Goal: Information Seeking & Learning: Learn about a topic

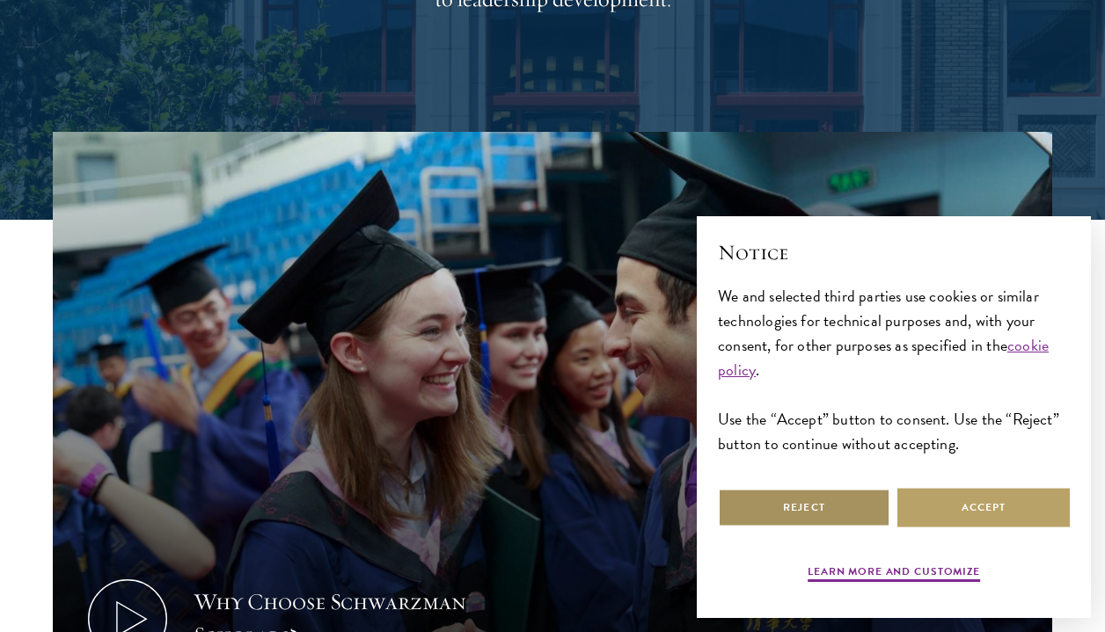
click at [817, 508] on button "Reject" at bounding box center [804, 508] width 172 height 40
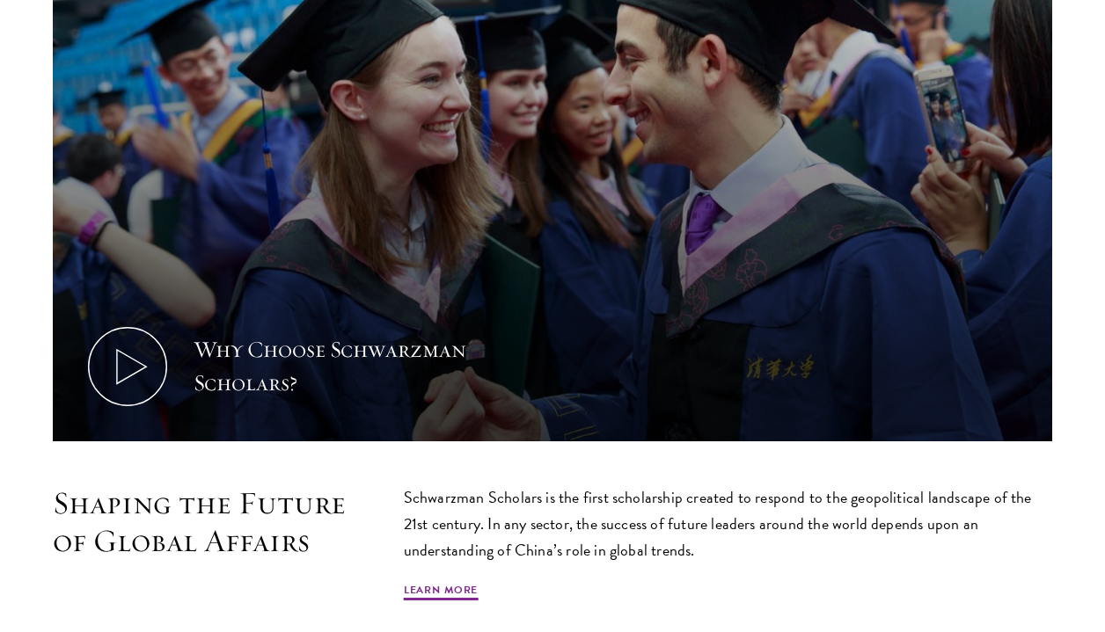
scroll to position [684, 0]
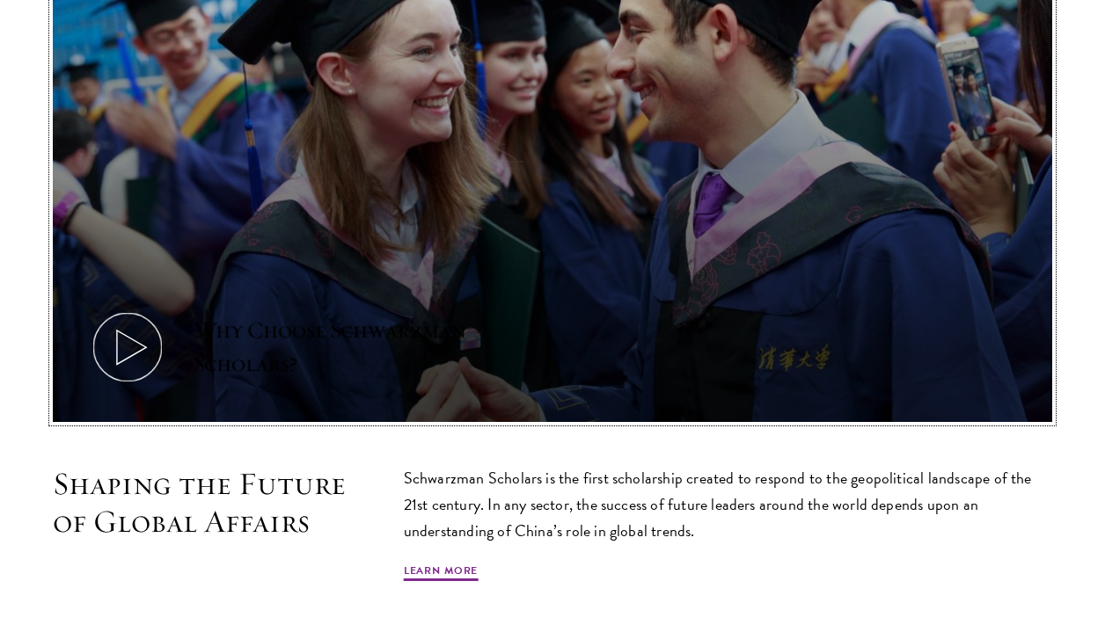
click at [127, 353] on icon at bounding box center [127, 347] width 79 height 79
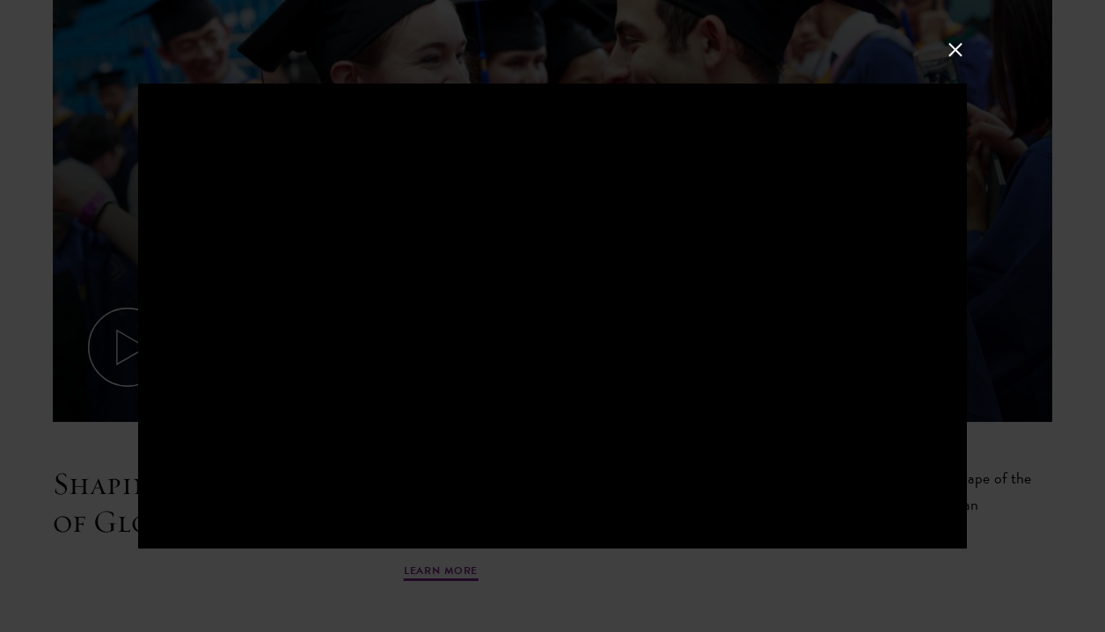
click at [954, 50] on button at bounding box center [955, 49] width 23 height 23
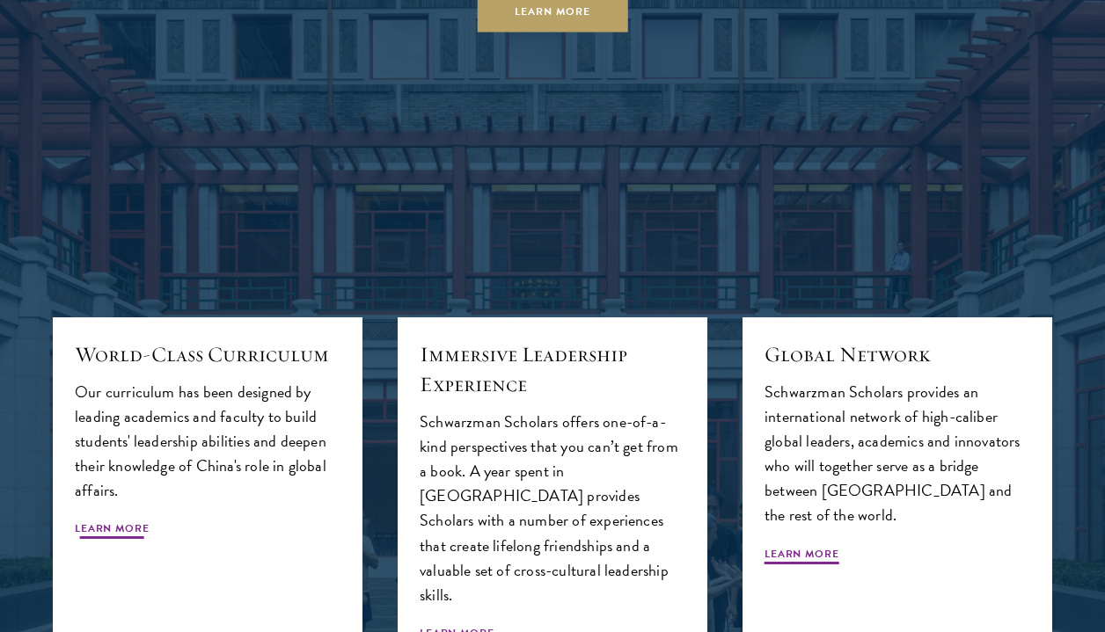
scroll to position [1697, 0]
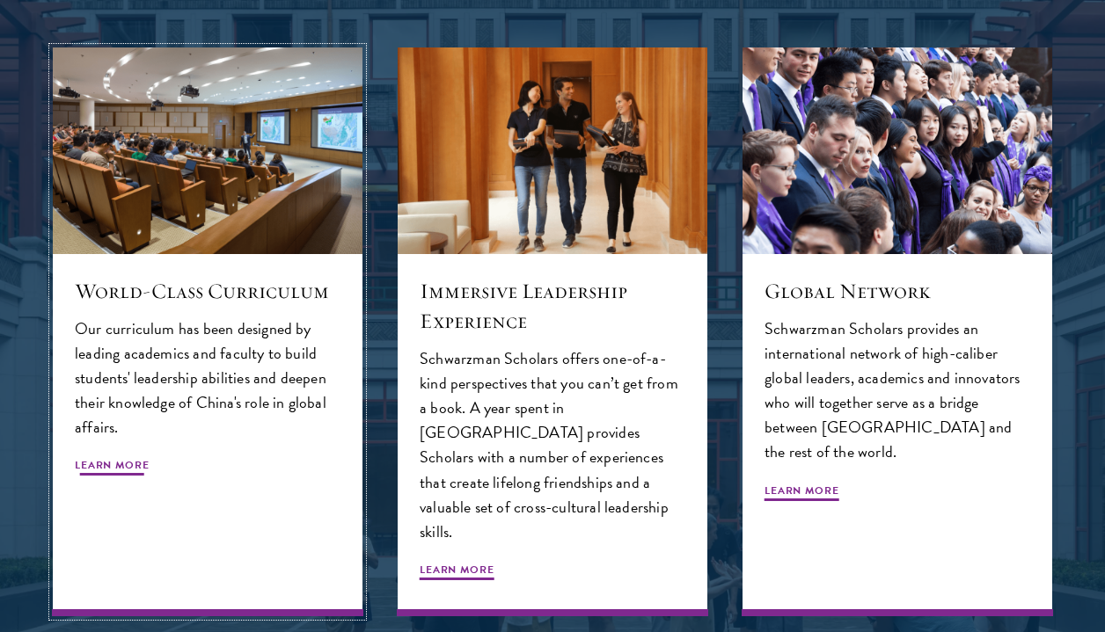
click at [125, 456] on div "World-Class Curriculum Our curriculum has been designed by leading academics an…" at bounding box center [208, 435] width 310 height 362
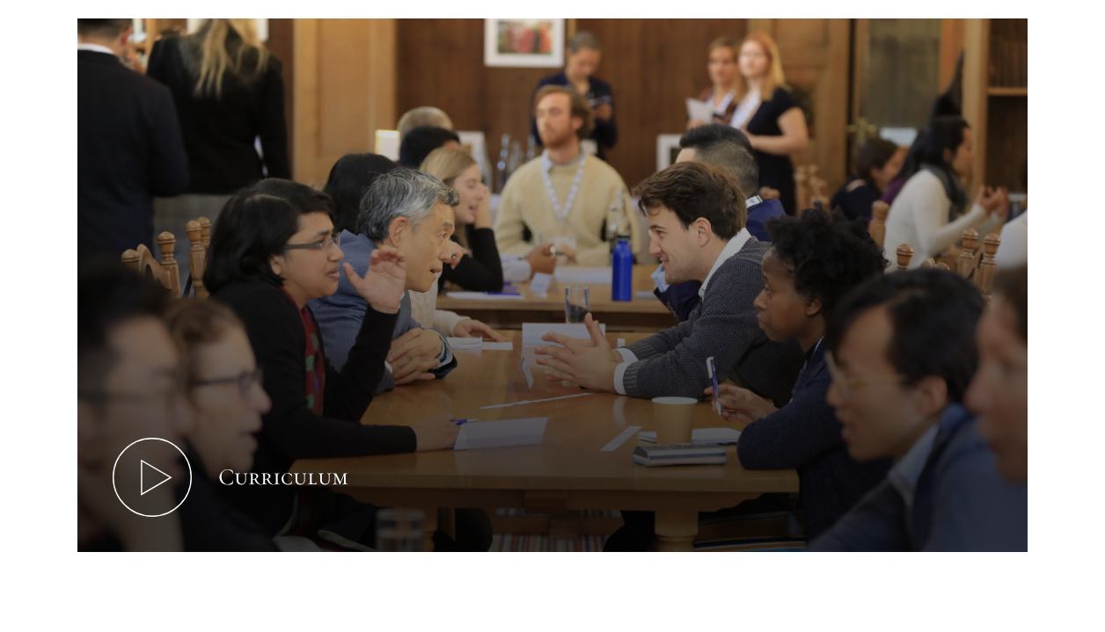
scroll to position [777, 0]
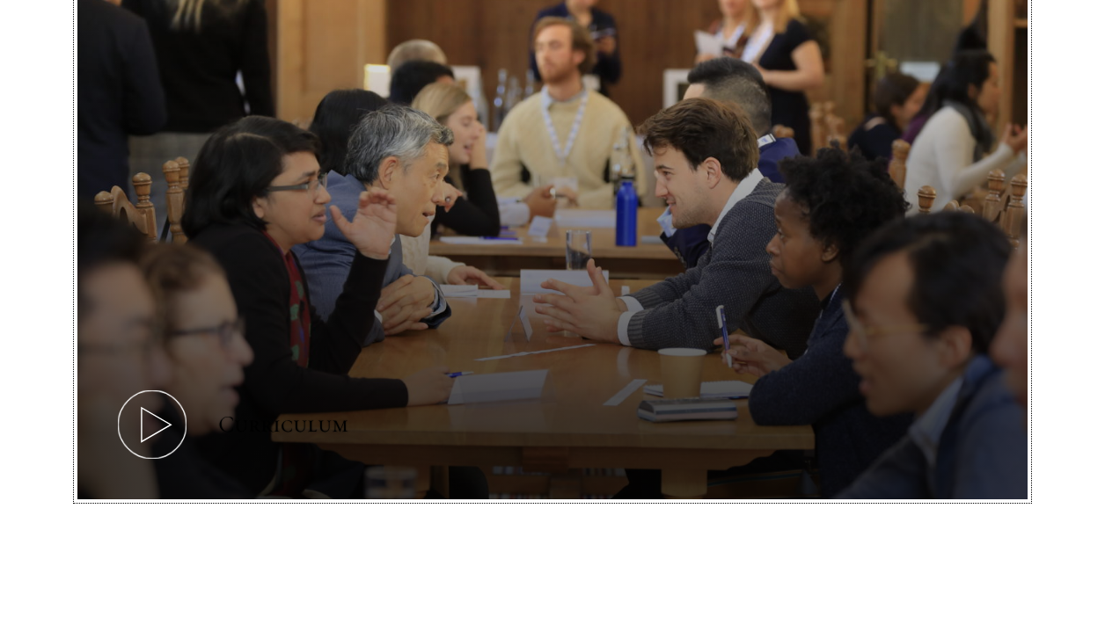
click at [142, 434] on icon at bounding box center [152, 424] width 79 height 79
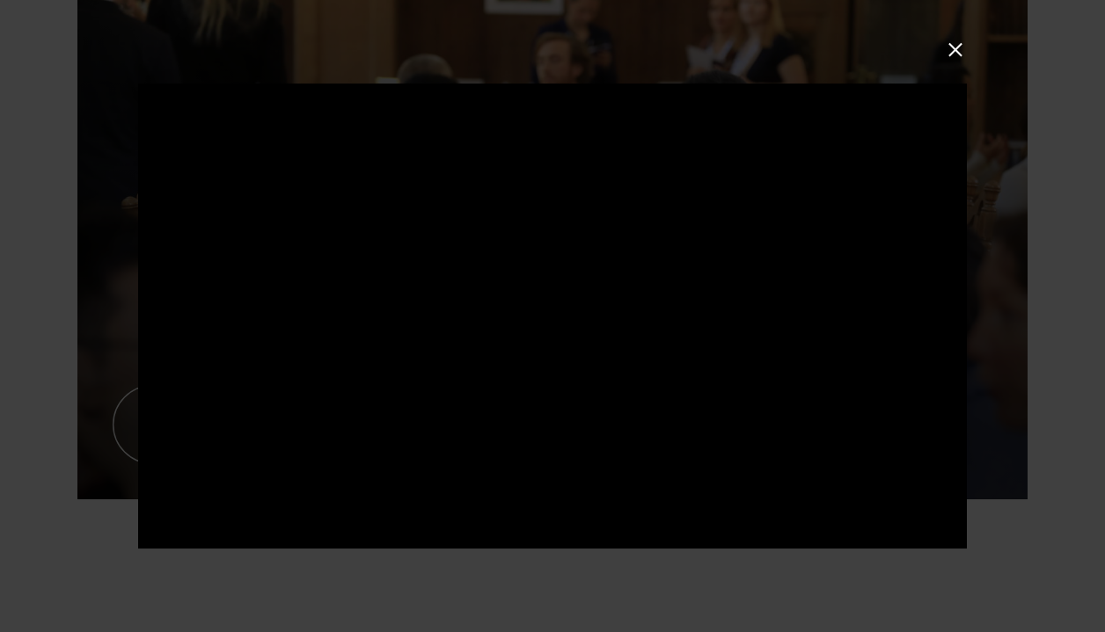
click at [77, 377] on div at bounding box center [552, 316] width 1105 height 632
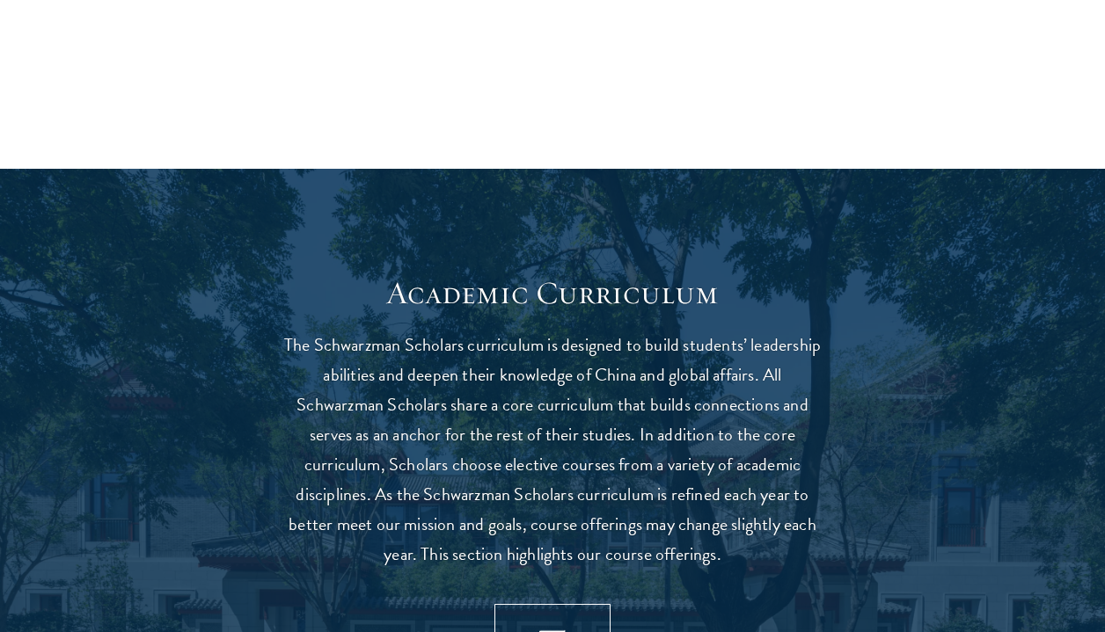
scroll to position [1481, 0]
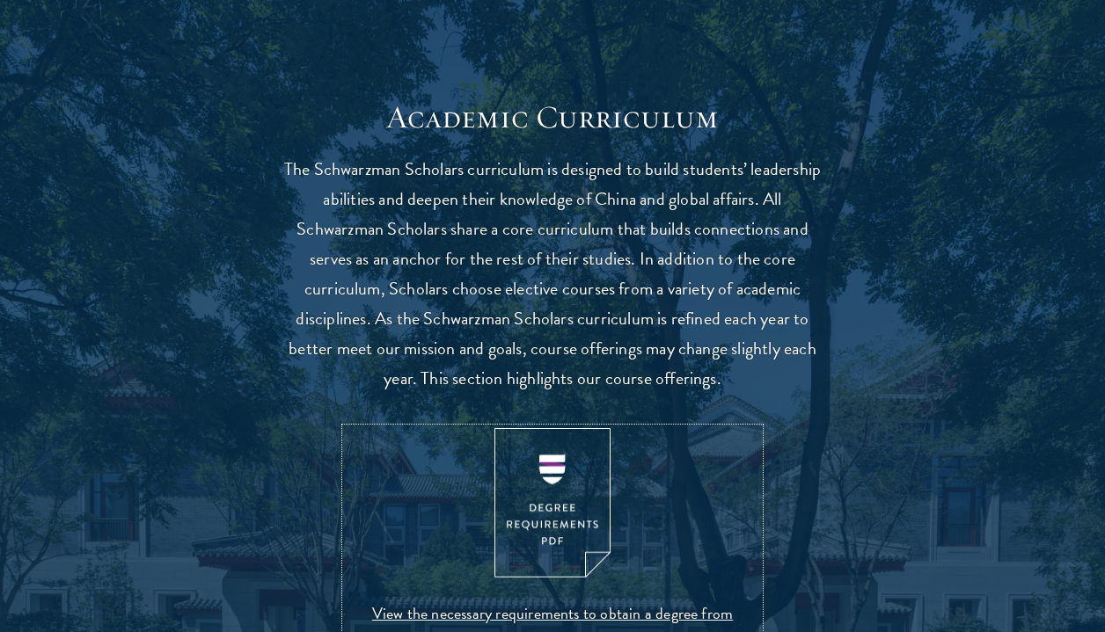
click at [576, 515] on img at bounding box center [552, 503] width 116 height 150
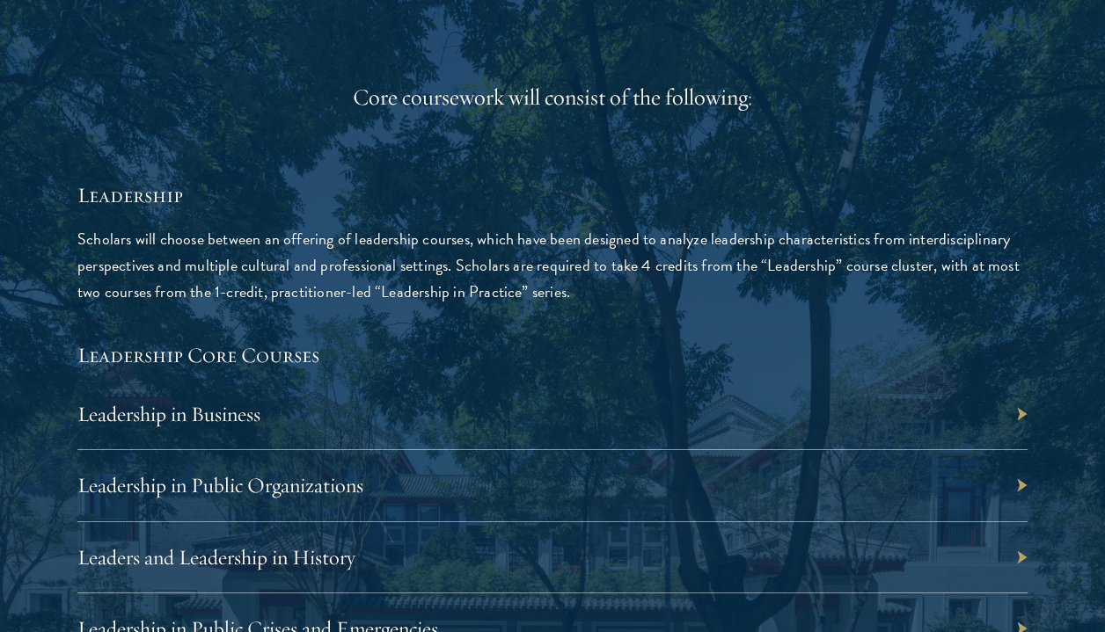
scroll to position [2740, 0]
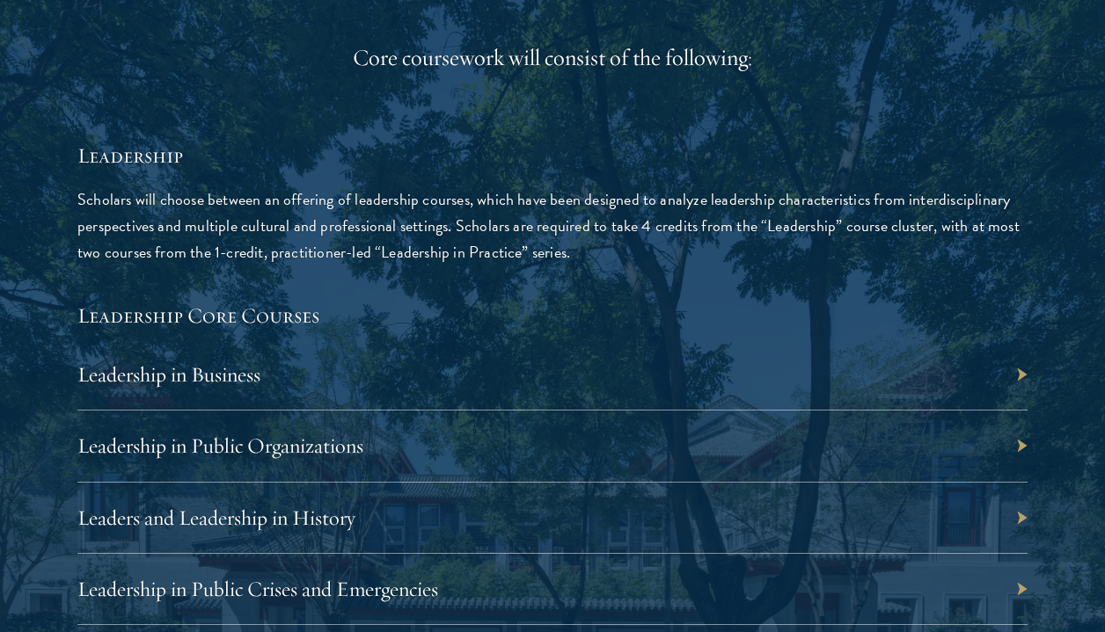
click at [307, 390] on div "Leadership in Business" at bounding box center [552, 374] width 950 height 71
click at [1025, 376] on div "Leadership in Business" at bounding box center [552, 374] width 950 height 71
click at [1007, 374] on div "Leadership in Business" at bounding box center [552, 374] width 950 height 71
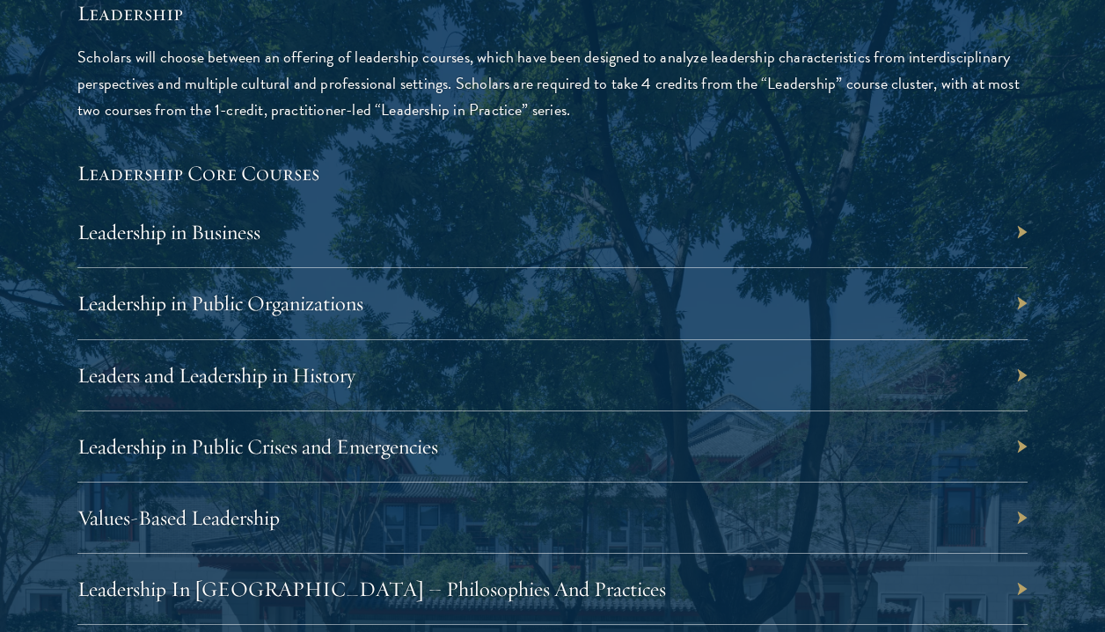
scroll to position [2886, 0]
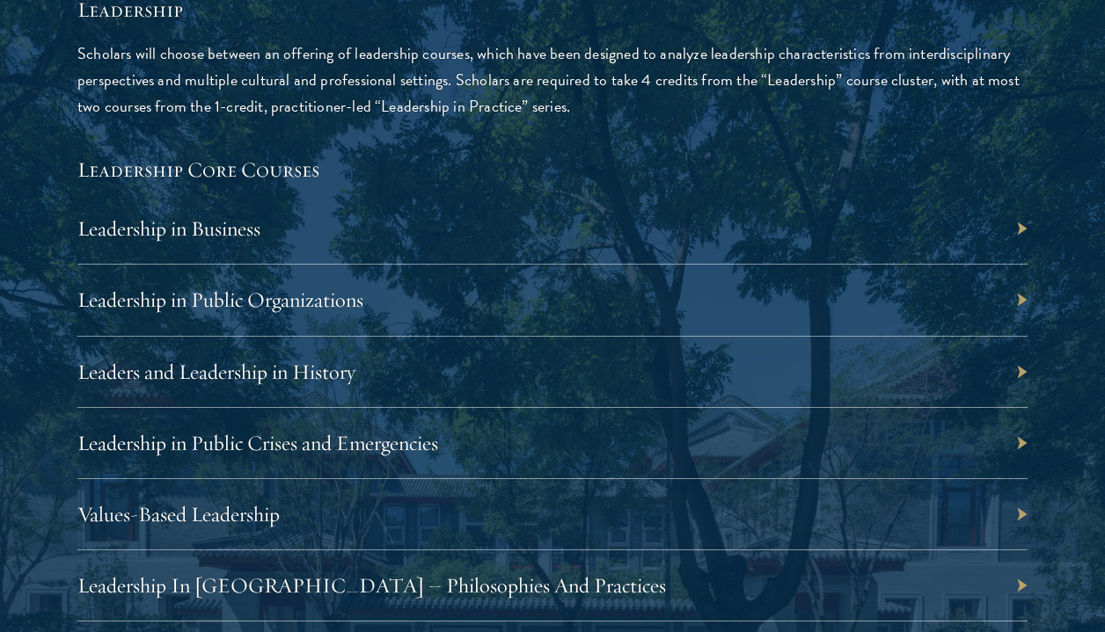
click at [1015, 296] on div "Leadership in Public Organizations" at bounding box center [552, 300] width 950 height 71
click at [1021, 303] on div "Leadership in Public Organizations" at bounding box center [552, 300] width 950 height 71
click at [266, 302] on link "Leadership in Public Organizations" at bounding box center [229, 300] width 286 height 26
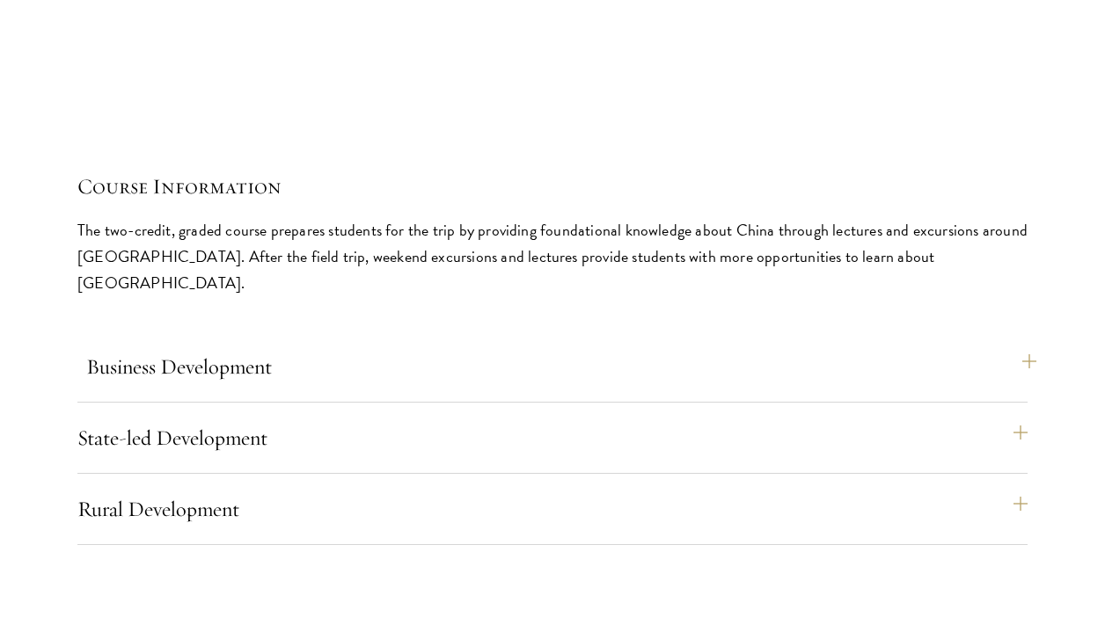
scroll to position [7423, 0]
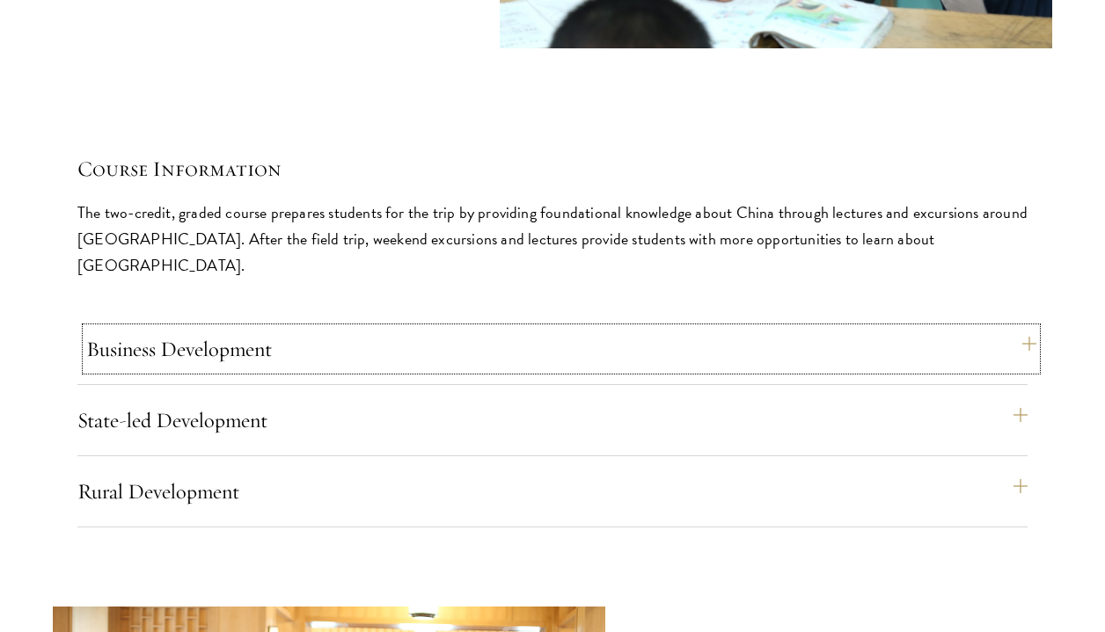
click at [450, 328] on button "Business Development" at bounding box center [561, 349] width 950 height 42
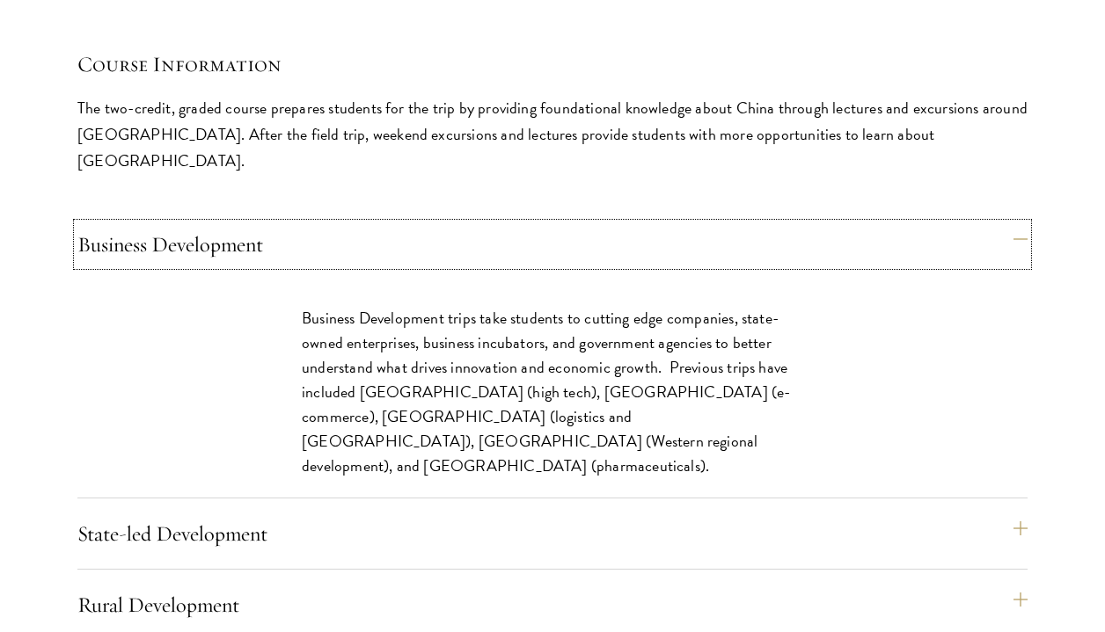
scroll to position [7551, 0]
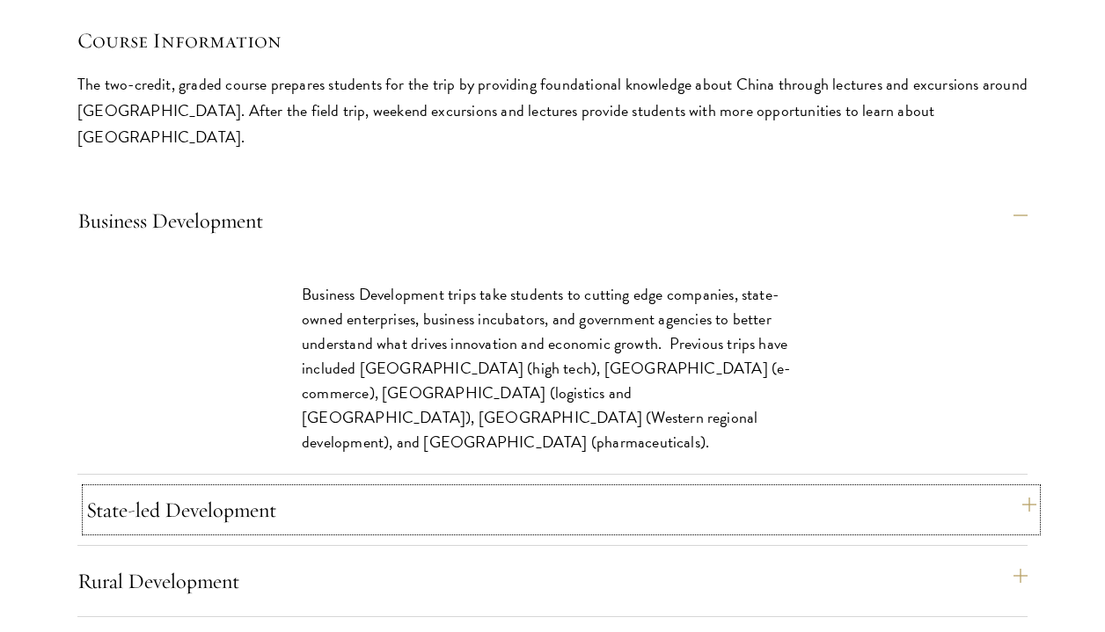
click at [361, 489] on button "State-led Development" at bounding box center [561, 510] width 950 height 42
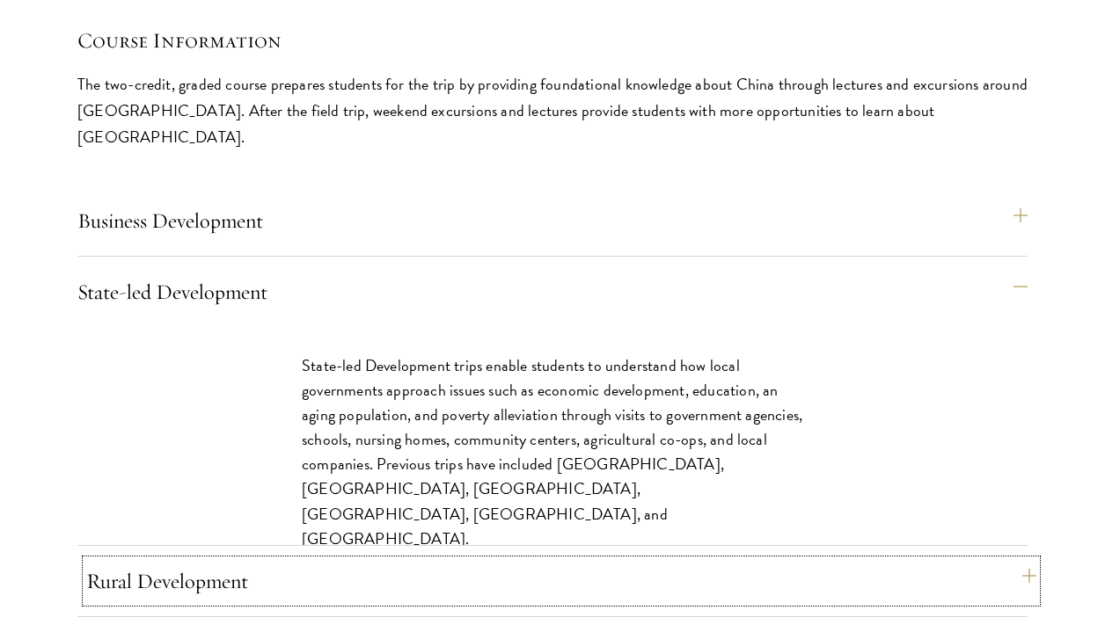
click at [314, 565] on button "Rural Development" at bounding box center [561, 581] width 950 height 42
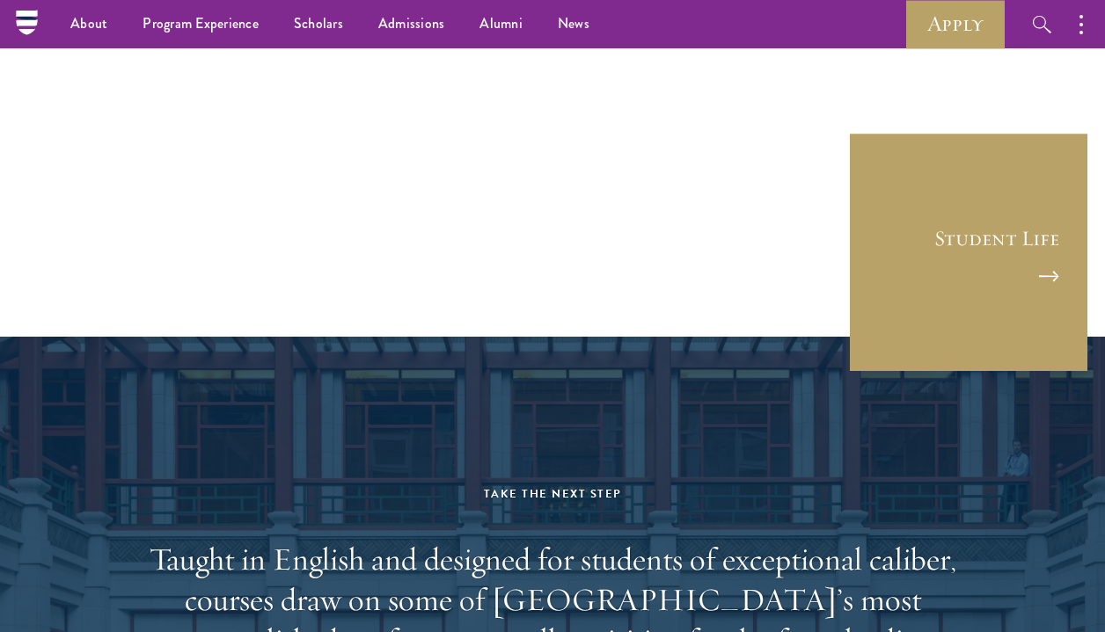
scroll to position [10159, 0]
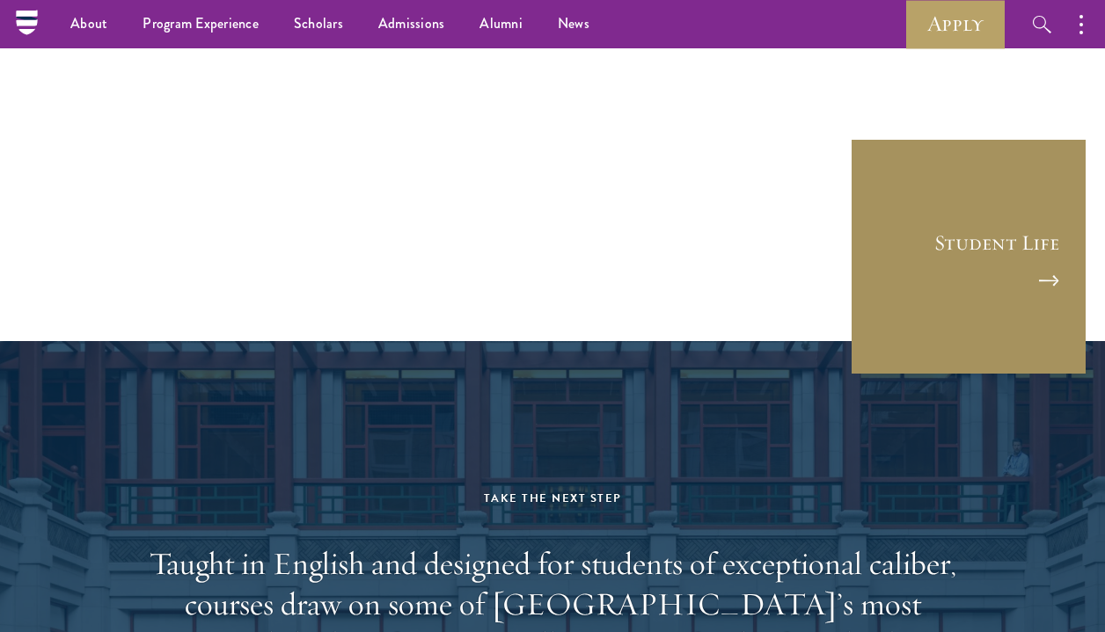
click at [989, 274] on link "Student Life" at bounding box center [968, 256] width 237 height 237
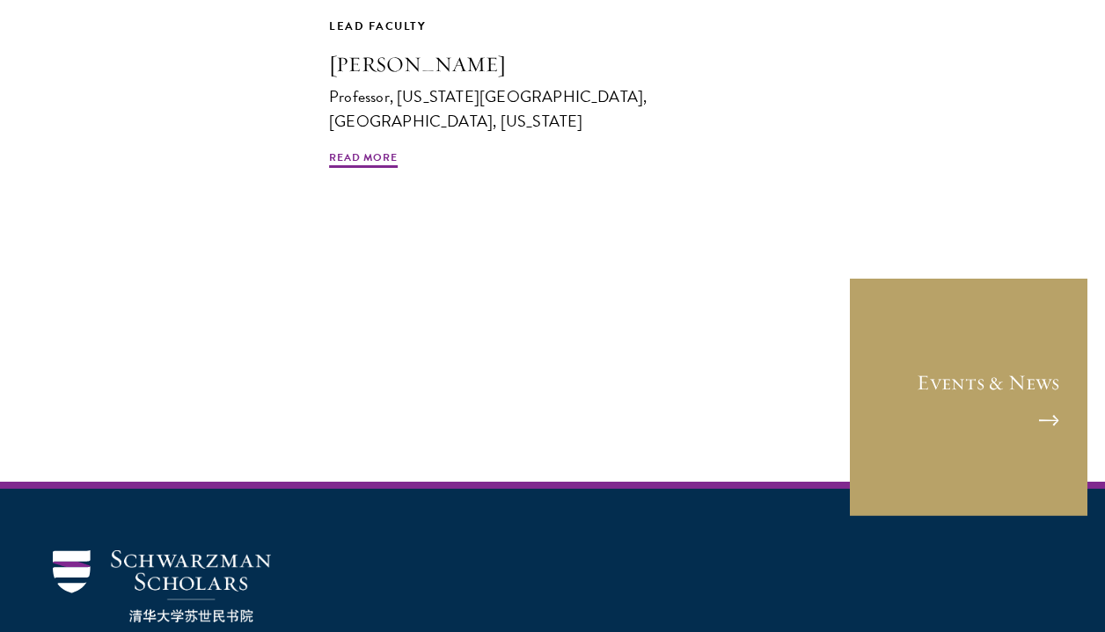
scroll to position [1240, 0]
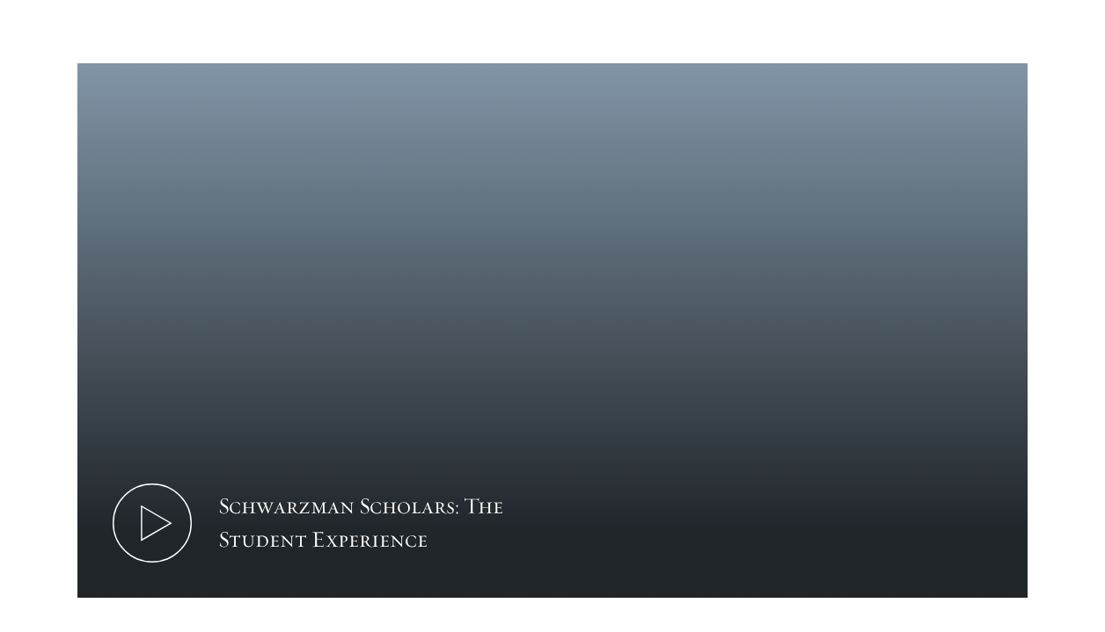
scroll to position [918, 0]
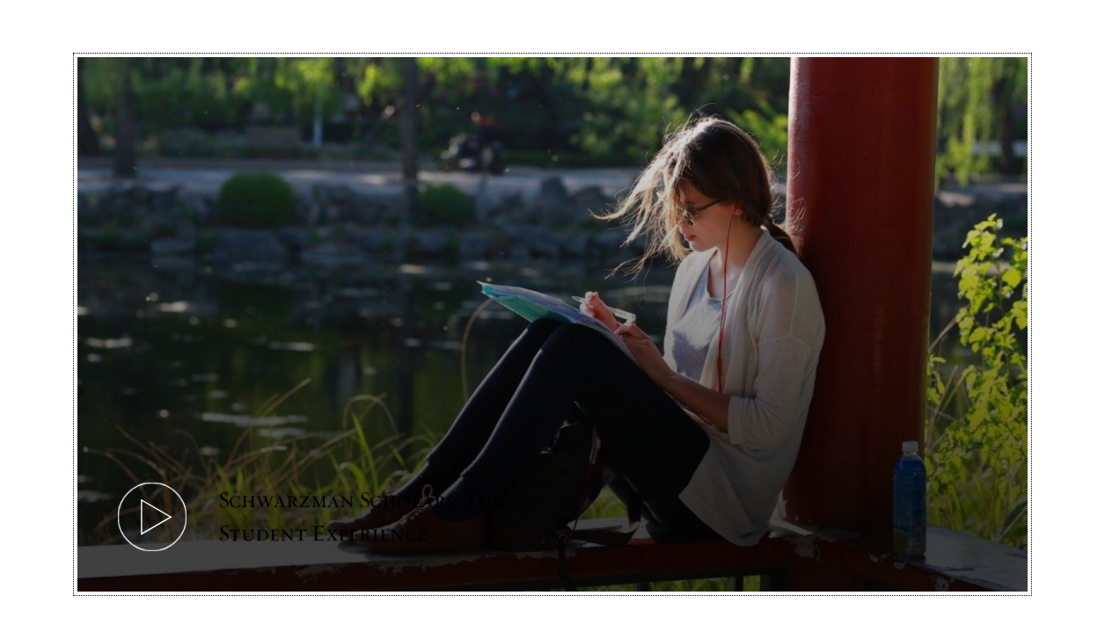
click at [145, 478] on icon at bounding box center [152, 517] width 79 height 79
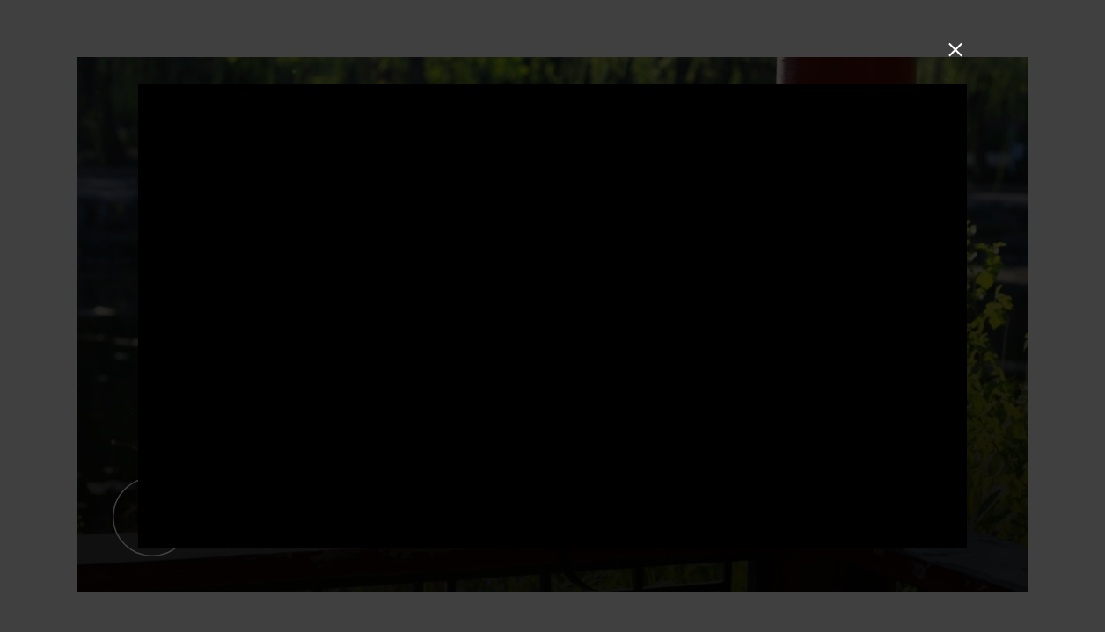
click at [960, 46] on button at bounding box center [955, 49] width 23 height 23
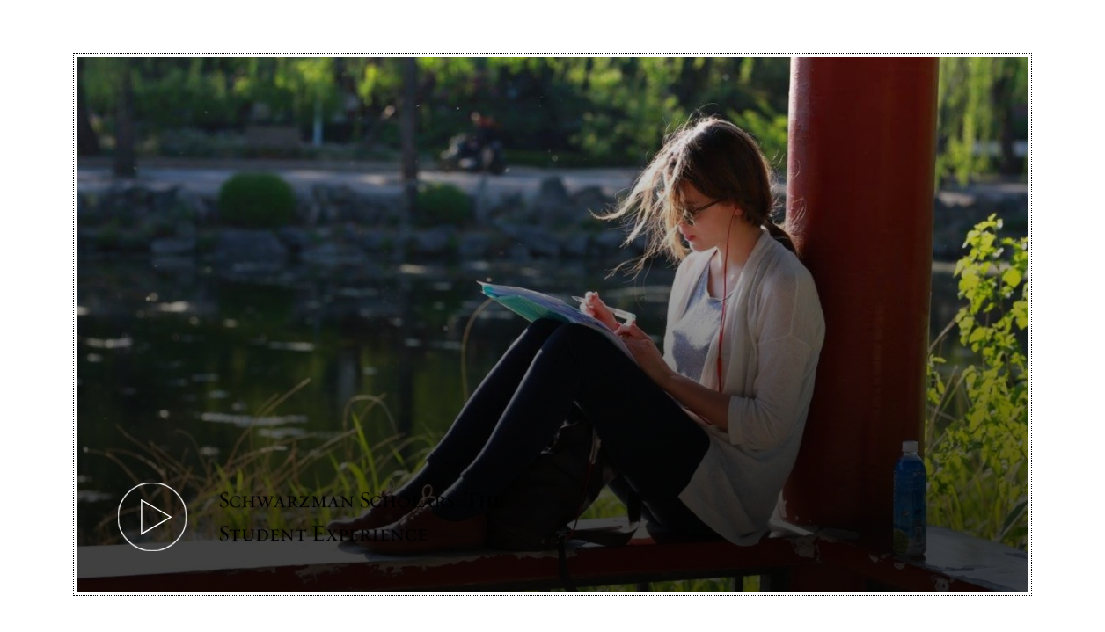
click at [643, 296] on button "Schwarzman Scholars: The Student Experience" at bounding box center [552, 324] width 950 height 535
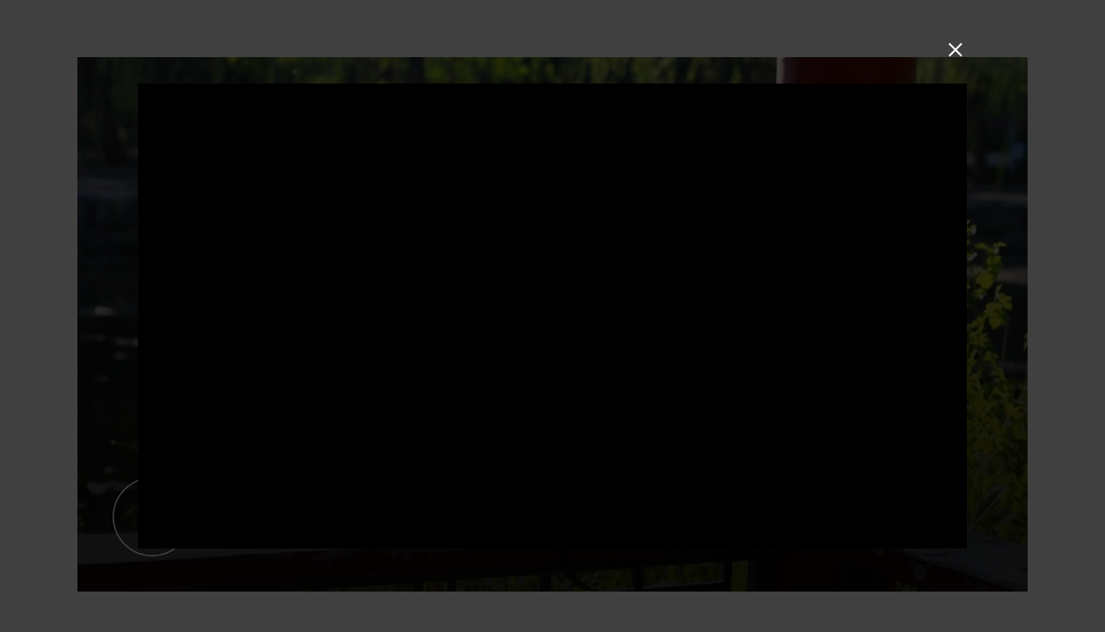
click at [953, 46] on button at bounding box center [955, 49] width 23 height 23
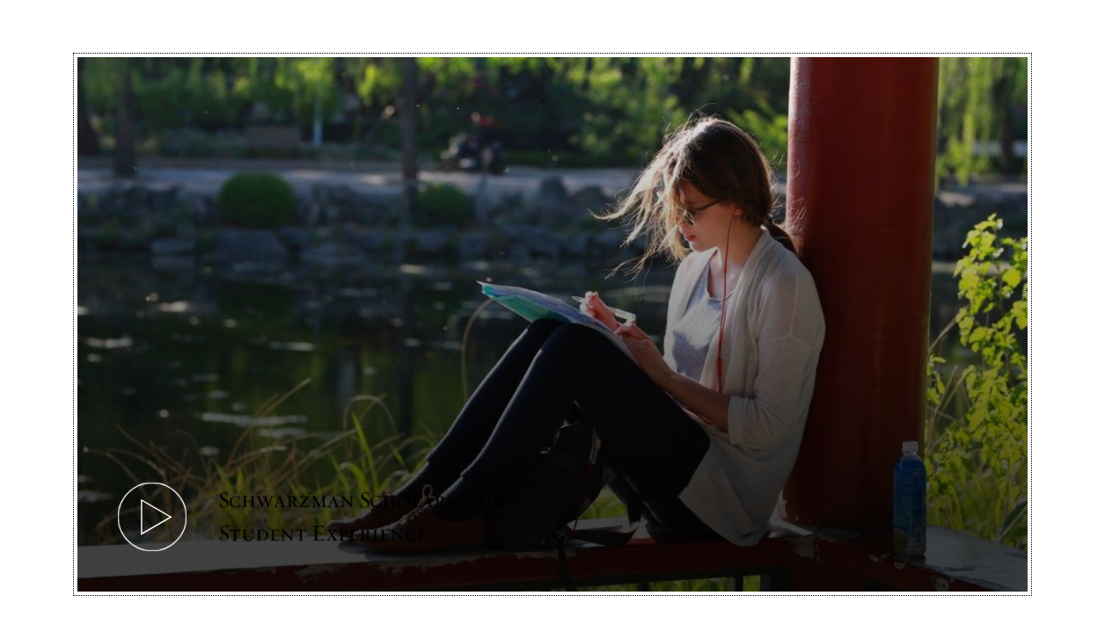
click at [139, 478] on icon at bounding box center [152, 517] width 79 height 79
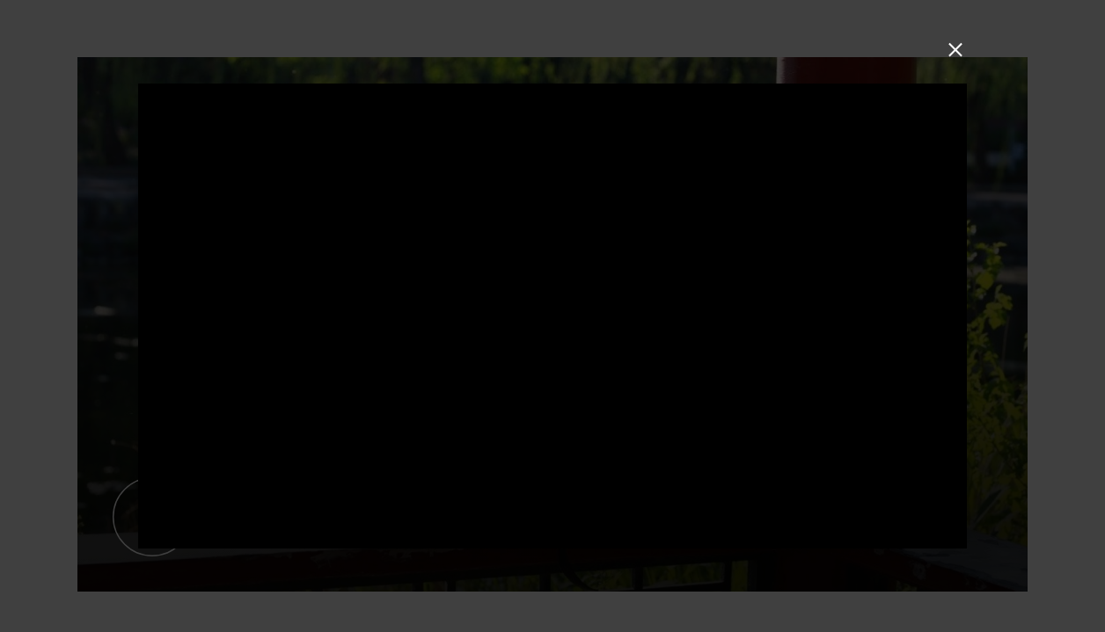
click at [960, 50] on button at bounding box center [955, 49] width 23 height 23
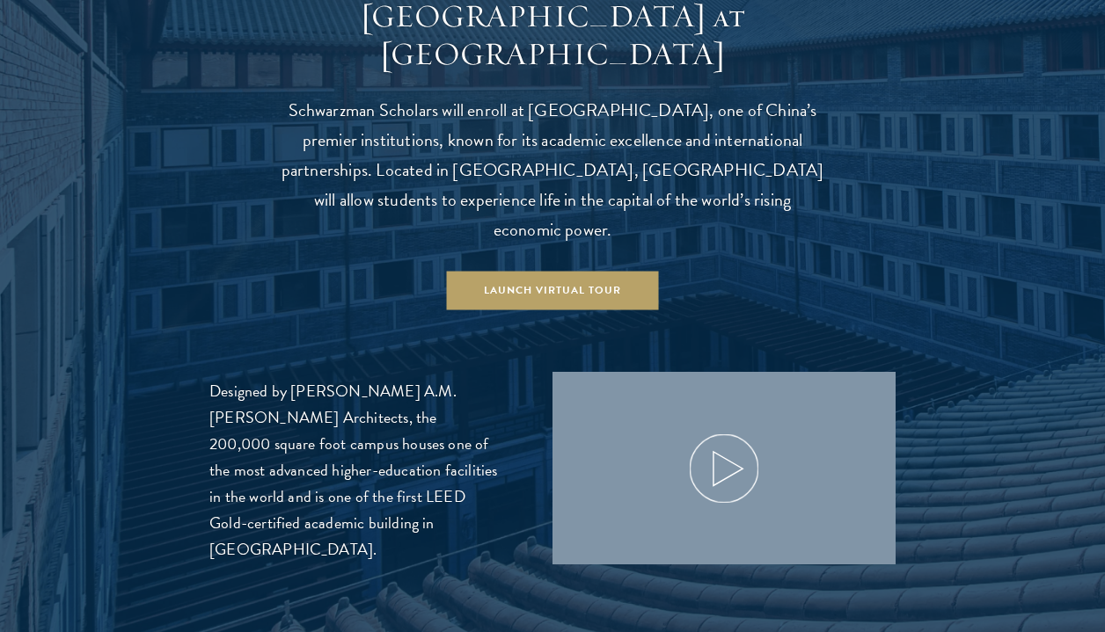
scroll to position [1744, 0]
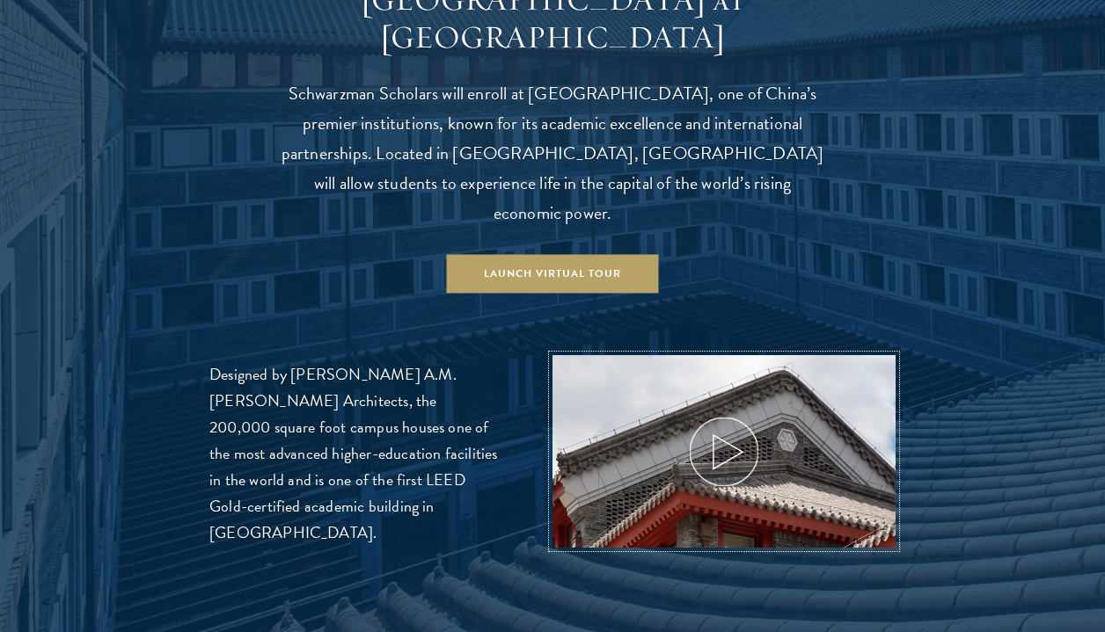
click at [738, 412] on icon at bounding box center [723, 451] width 79 height 79
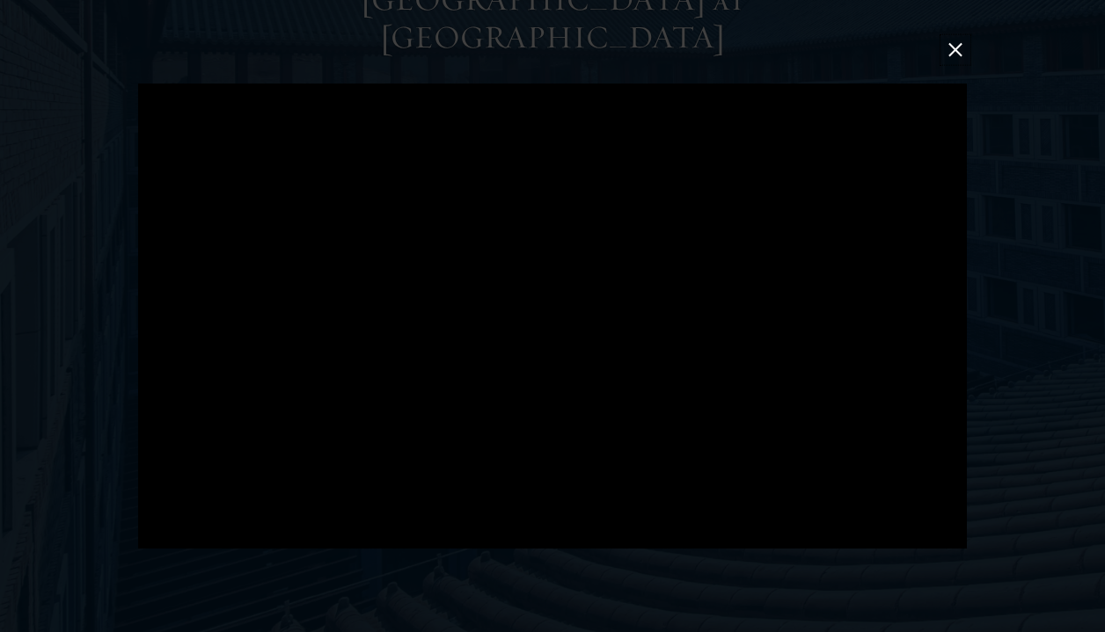
click at [956, 52] on button at bounding box center [955, 49] width 23 height 23
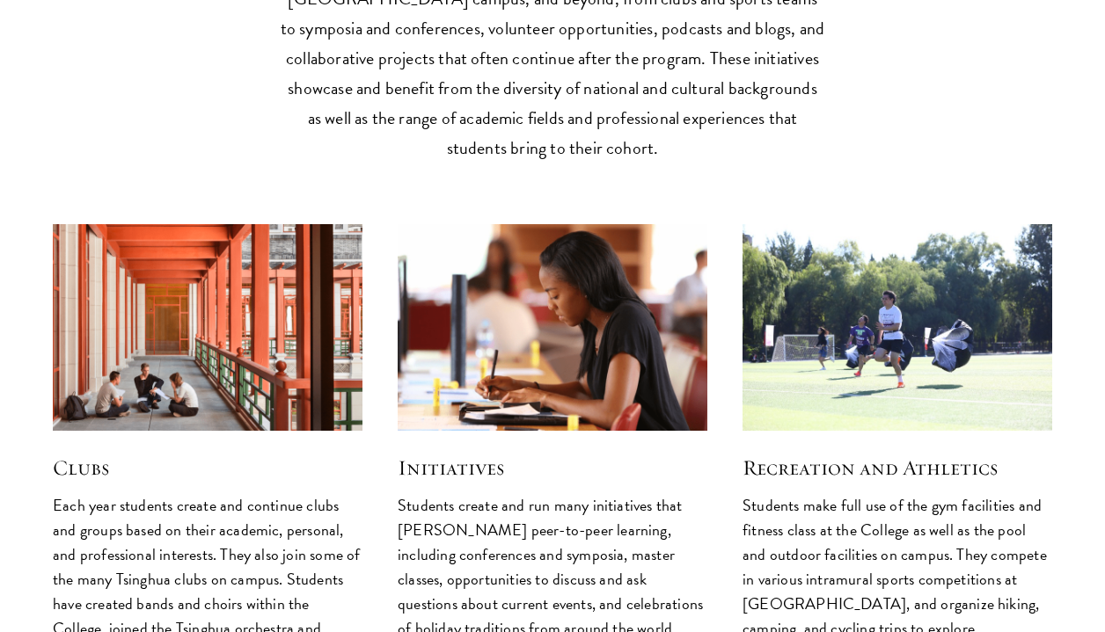
scroll to position [4270, 0]
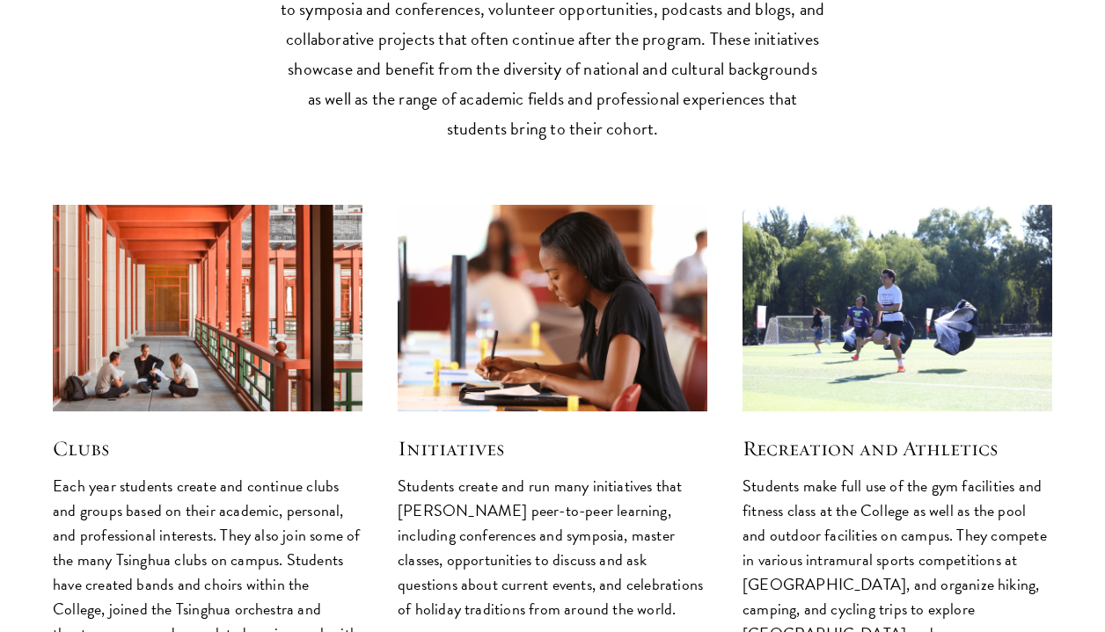
click at [840, 242] on img at bounding box center [897, 308] width 329 height 219
click at [861, 219] on img at bounding box center [897, 308] width 329 height 219
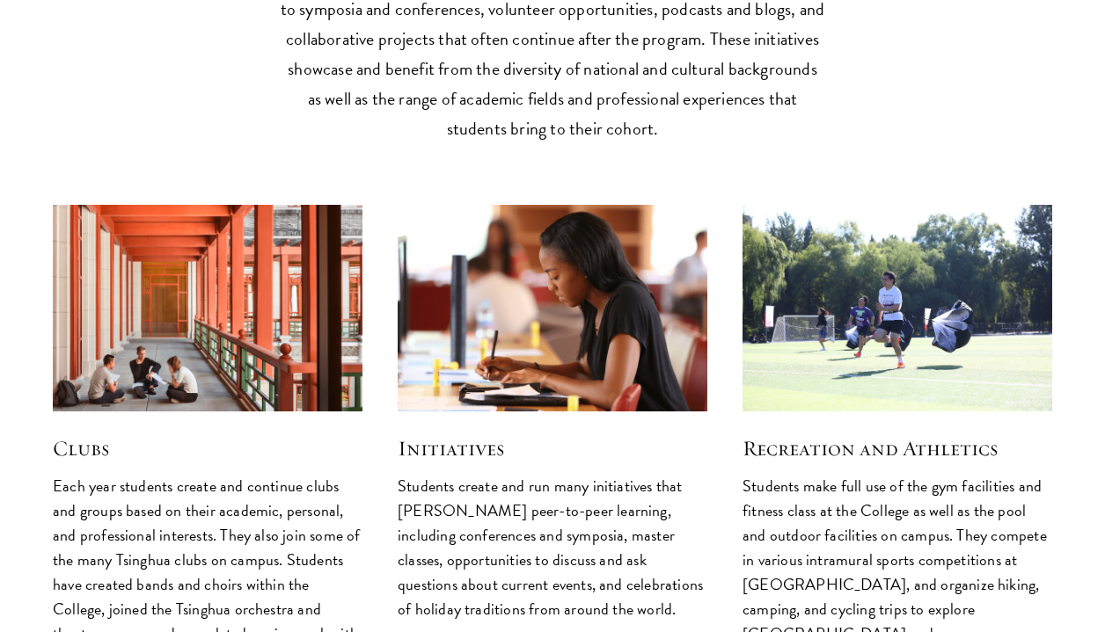
click at [239, 218] on img at bounding box center [207, 308] width 329 height 219
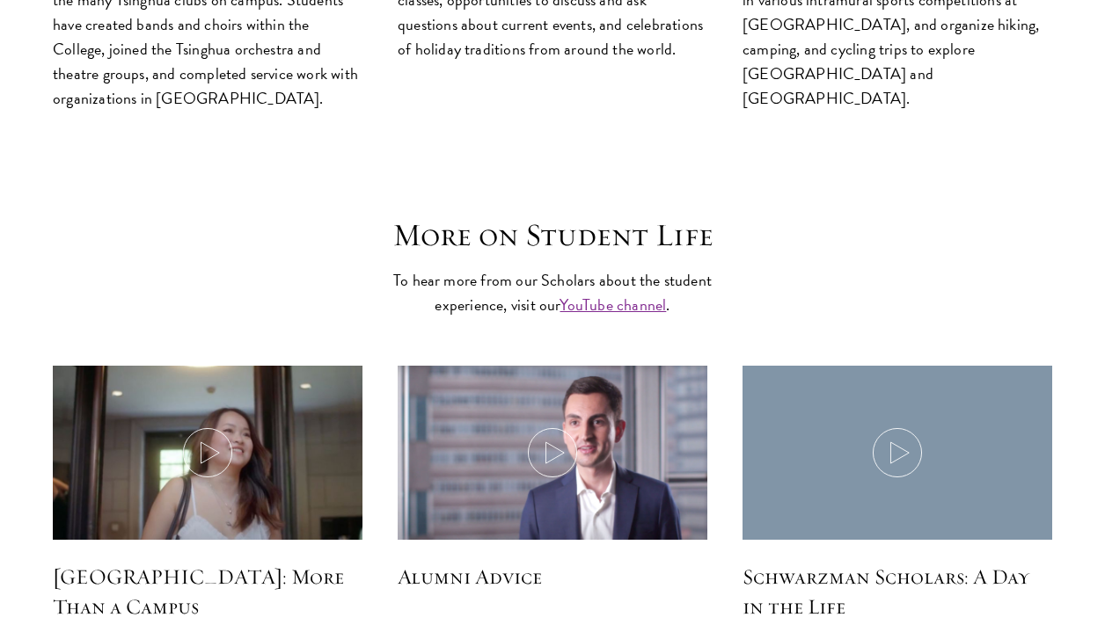
scroll to position [4854, 0]
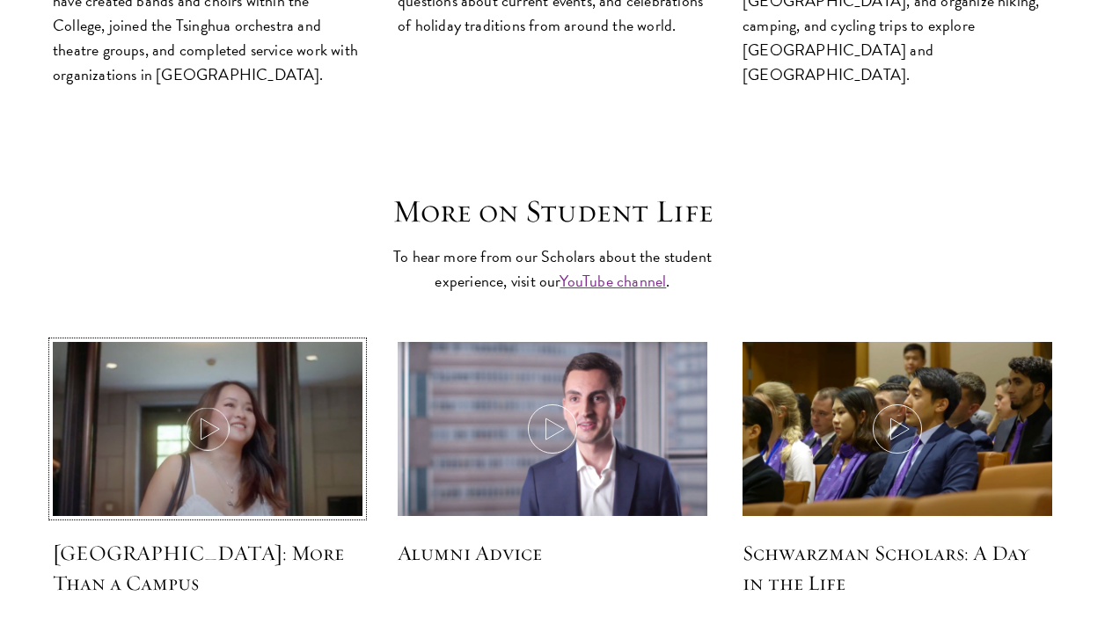
click at [282, 347] on img at bounding box center [207, 431] width 329 height 189
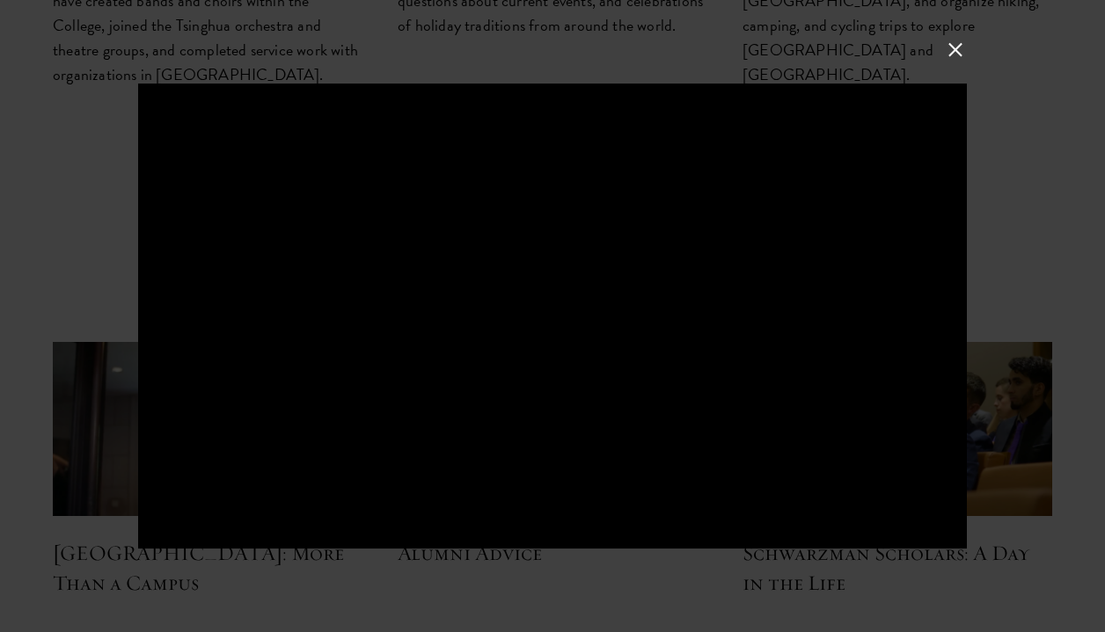
click at [951, 55] on button at bounding box center [955, 49] width 23 height 23
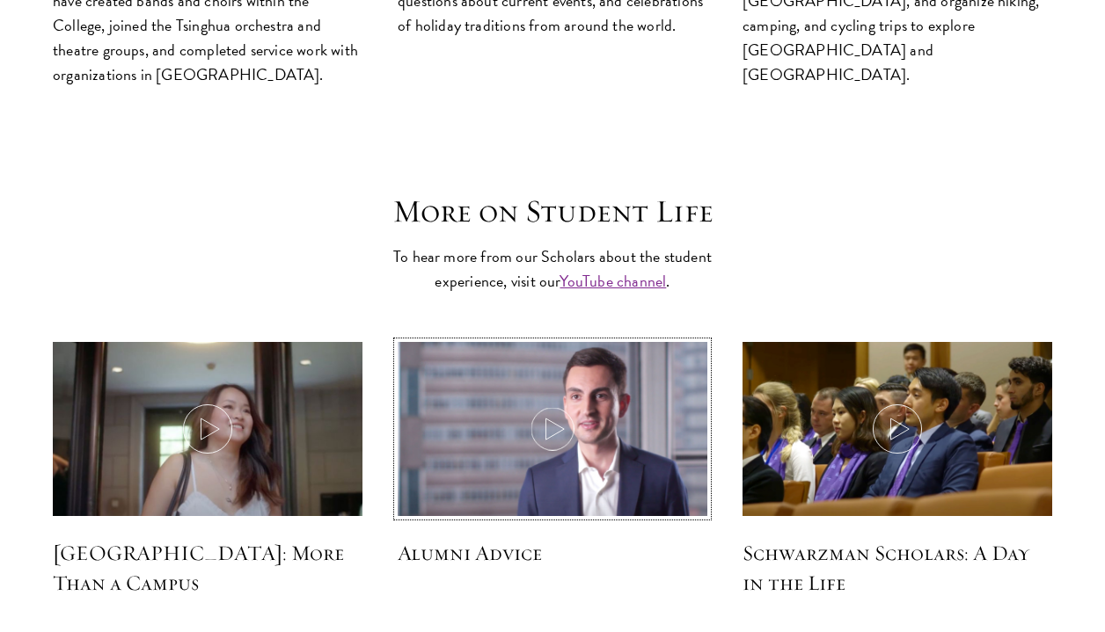
click at [608, 343] on img at bounding box center [552, 431] width 329 height 189
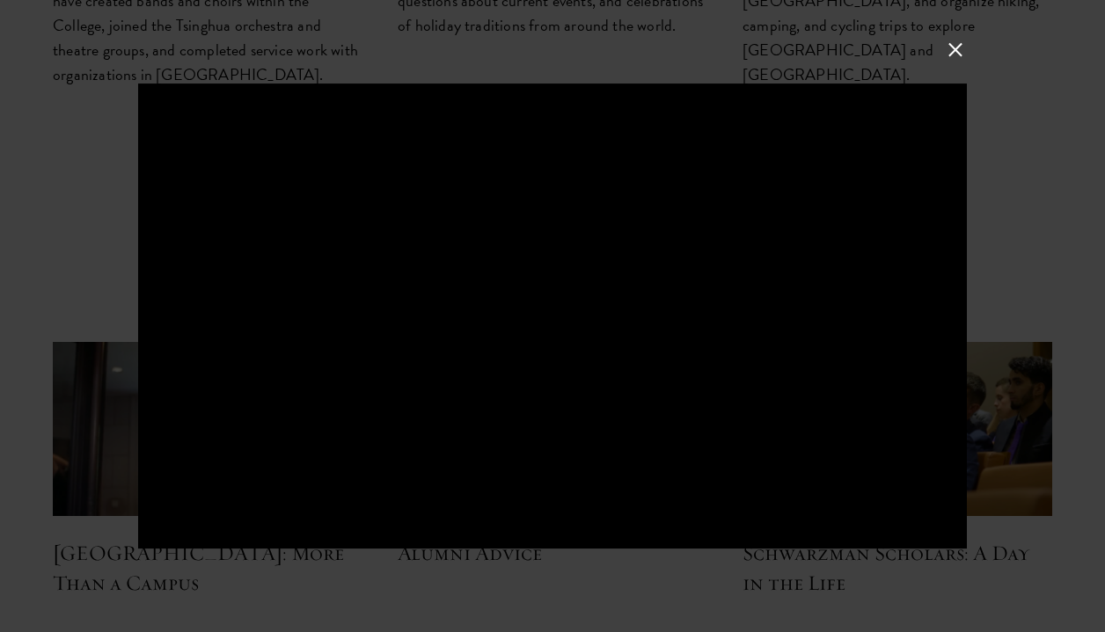
click at [511, 582] on div at bounding box center [552, 316] width 1105 height 632
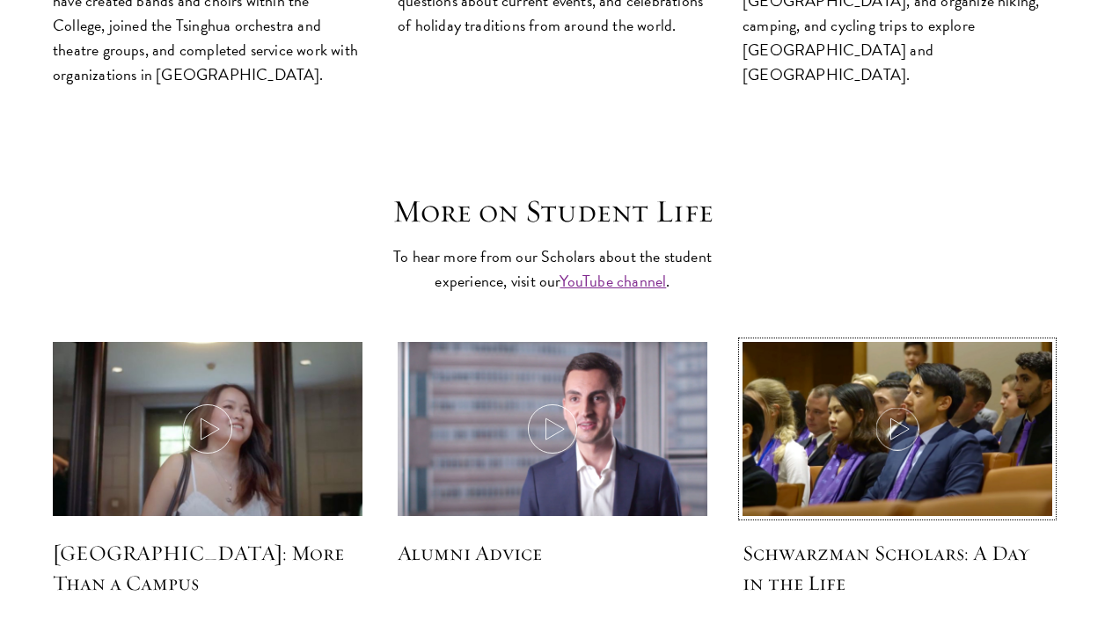
click at [809, 376] on img at bounding box center [897, 431] width 329 height 189
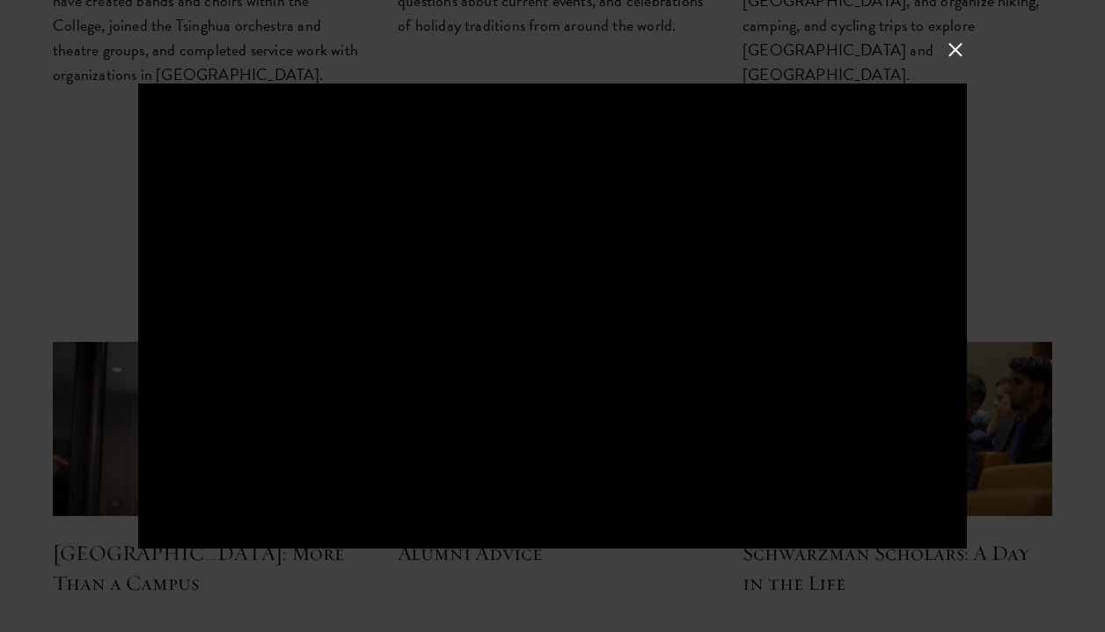
click at [589, 588] on div at bounding box center [552, 316] width 1105 height 632
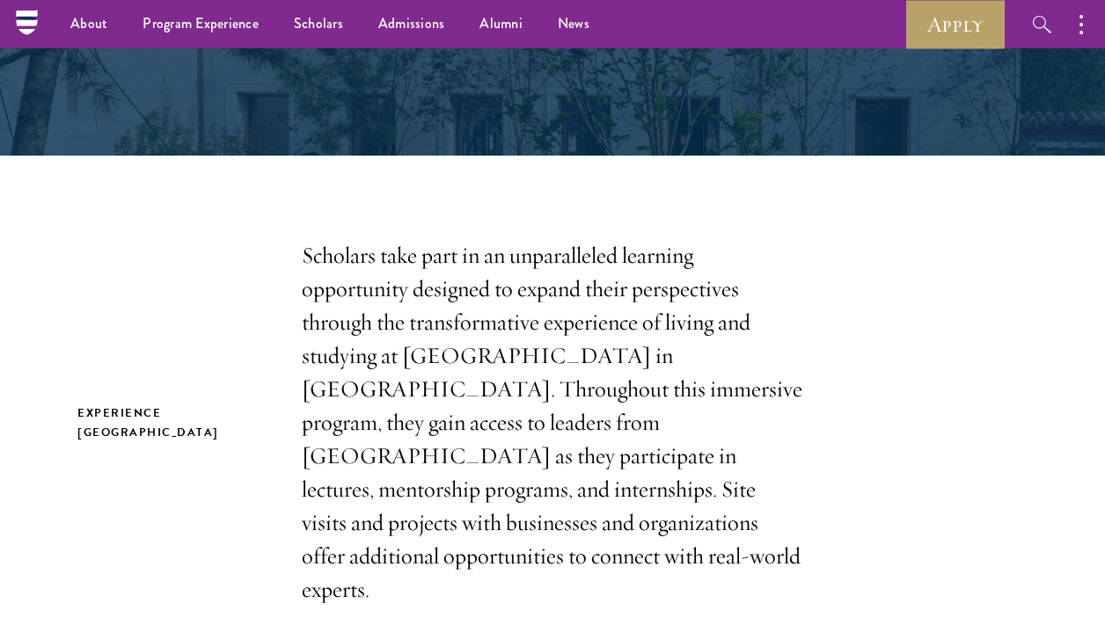
scroll to position [0, 0]
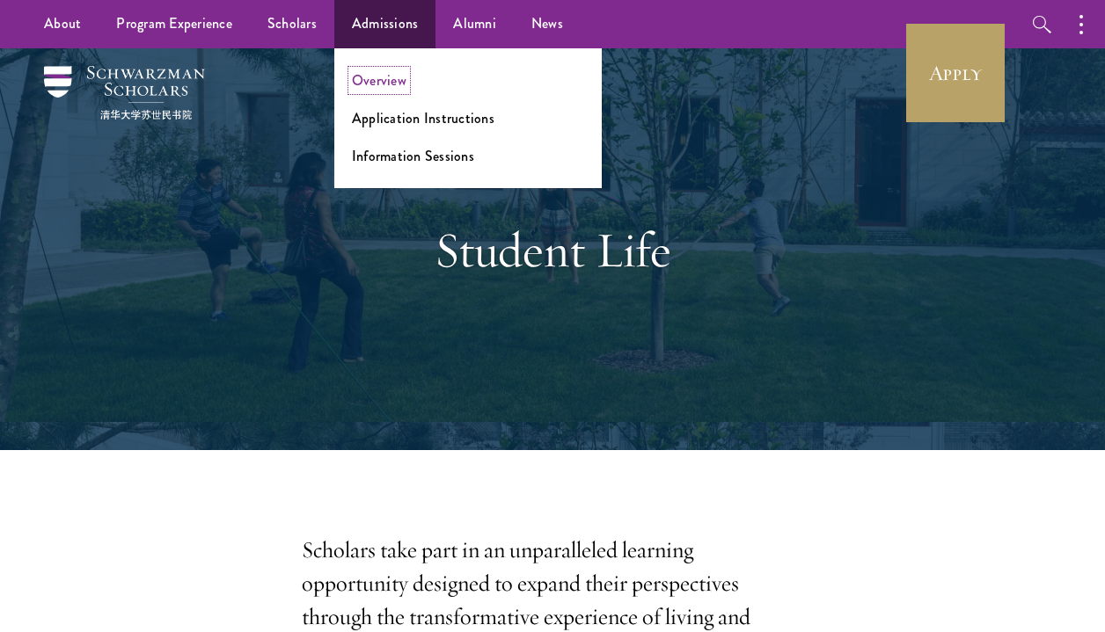
click at [370, 83] on link "Overview" at bounding box center [379, 80] width 55 height 20
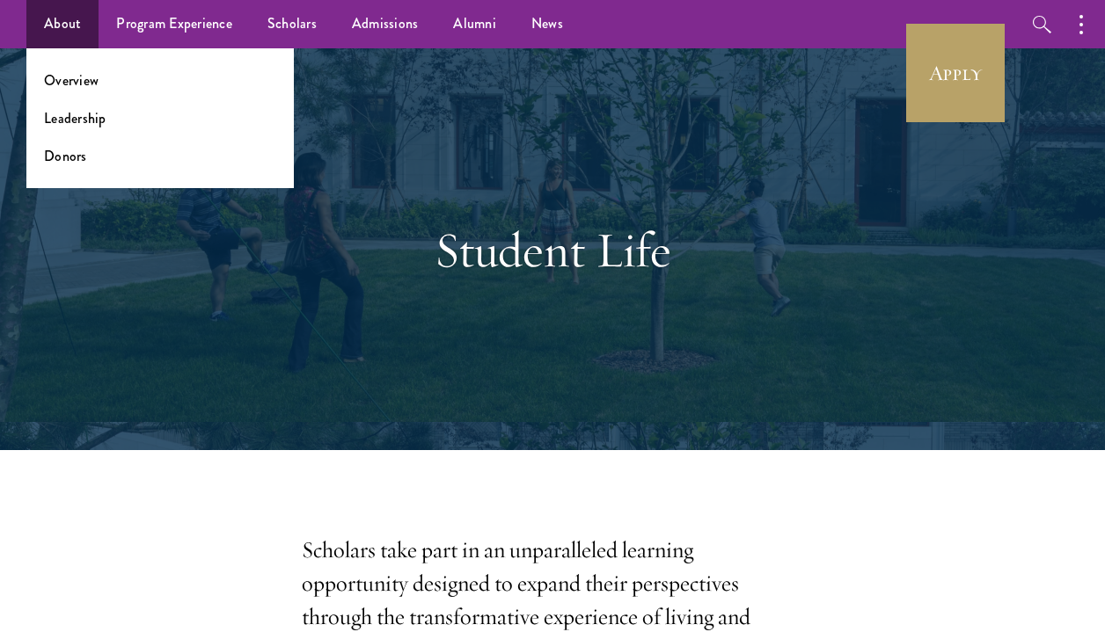
click at [85, 167] on ul "Overview Leadership Donors" at bounding box center [159, 118] width 267 height 140
click at [74, 159] on link "Donors" at bounding box center [65, 156] width 43 height 20
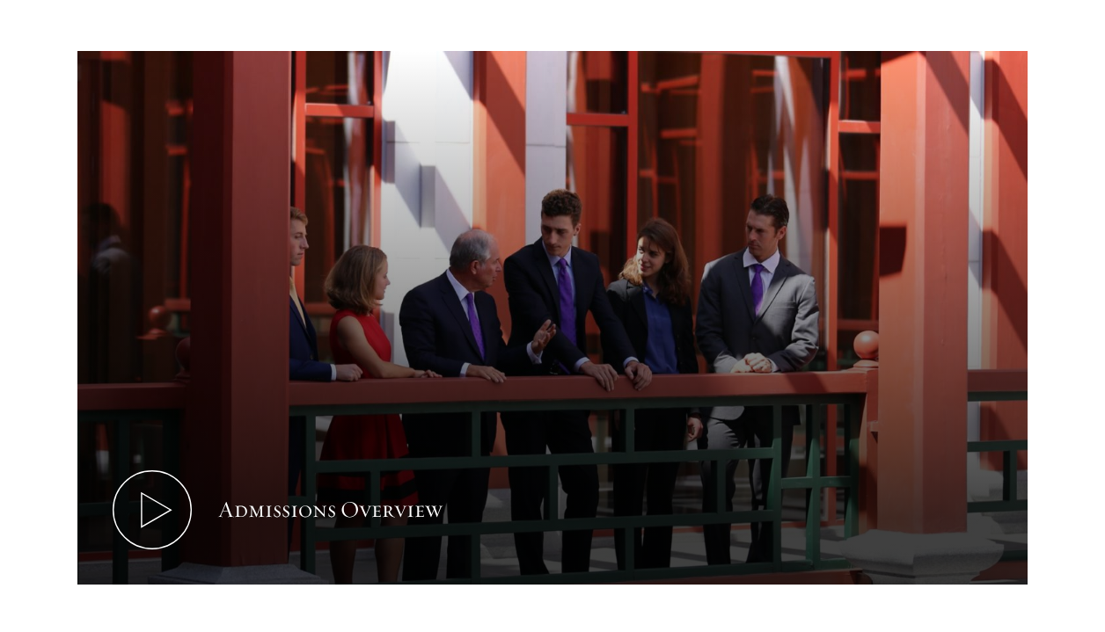
scroll to position [821, 0]
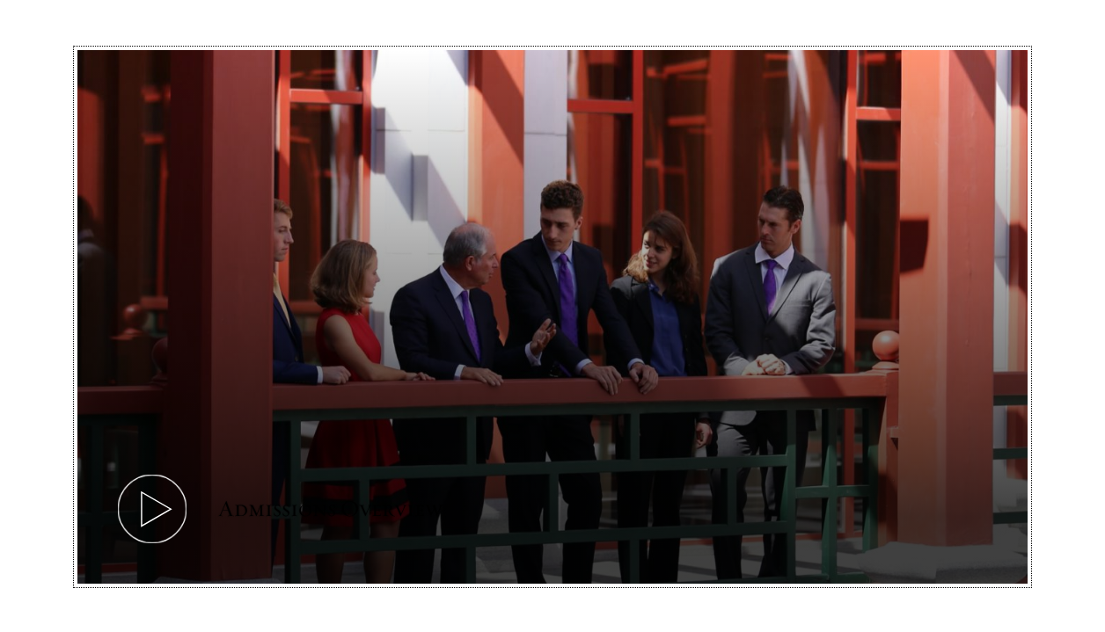
click at [169, 522] on icon at bounding box center [152, 509] width 79 height 79
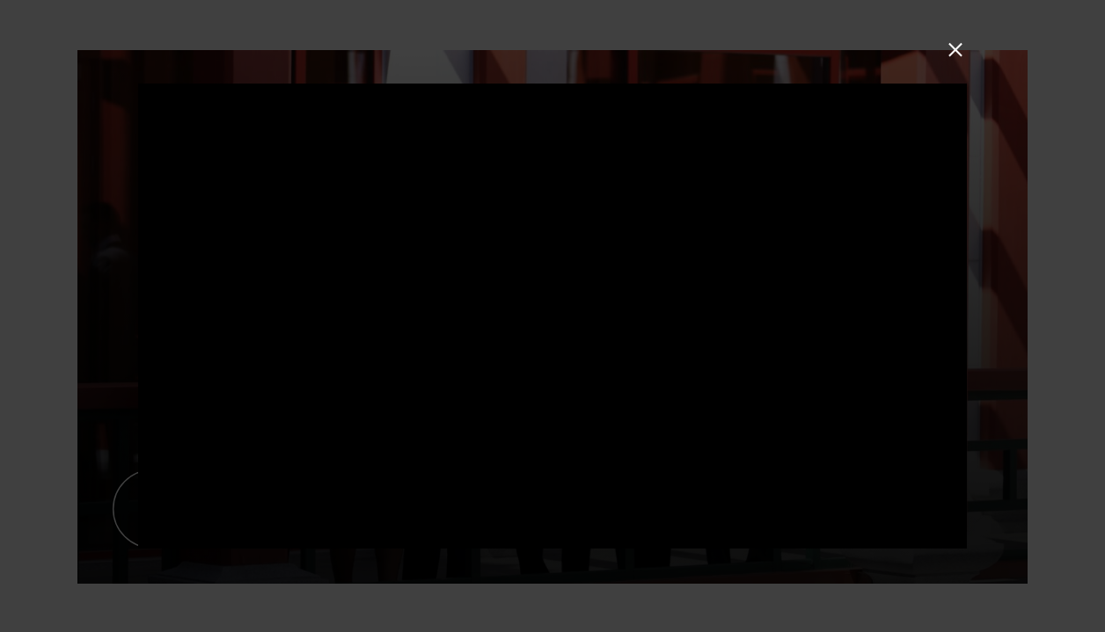
click at [55, 368] on div at bounding box center [552, 316] width 1105 height 632
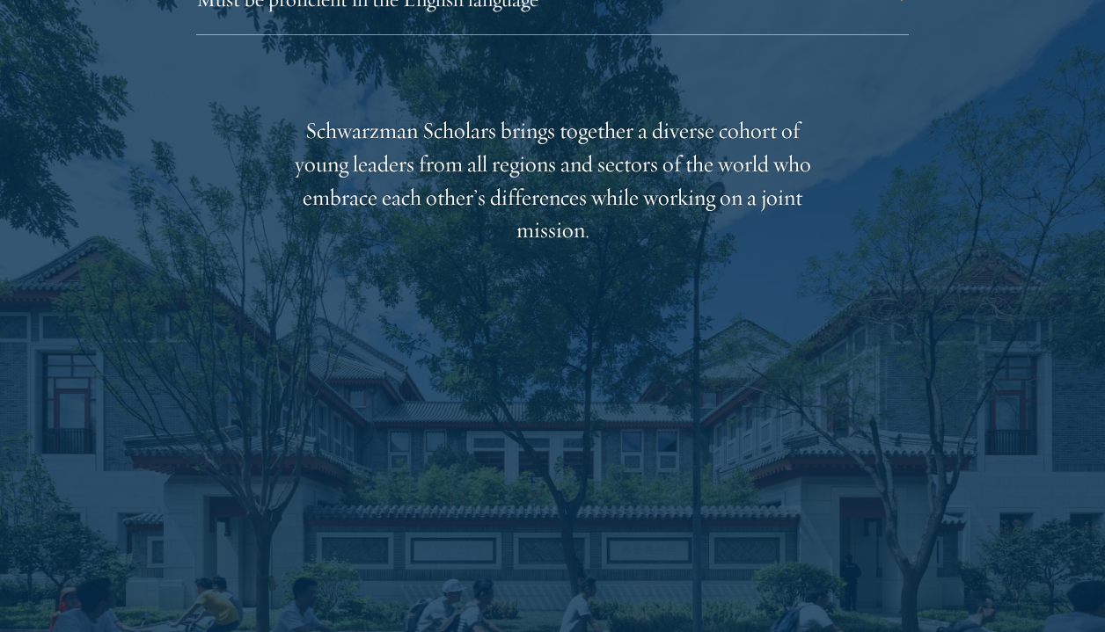
scroll to position [3005, 0]
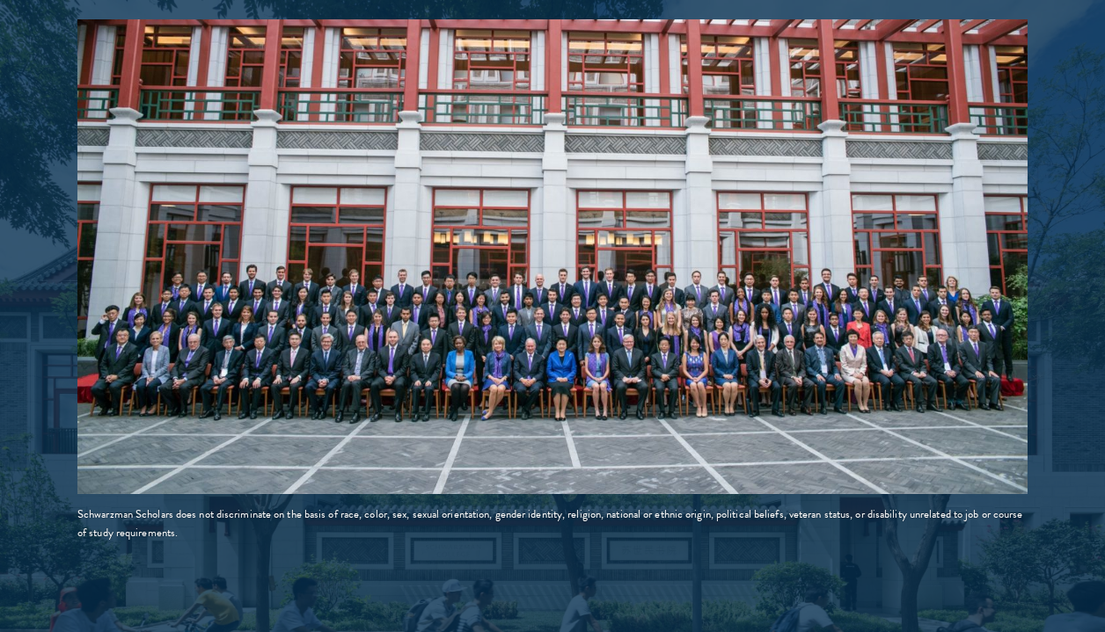
click at [303, 541] on div "Schwarzman Scholars does not discriminate on the basis of race, color, sex, sex…" at bounding box center [552, 524] width 950 height 37
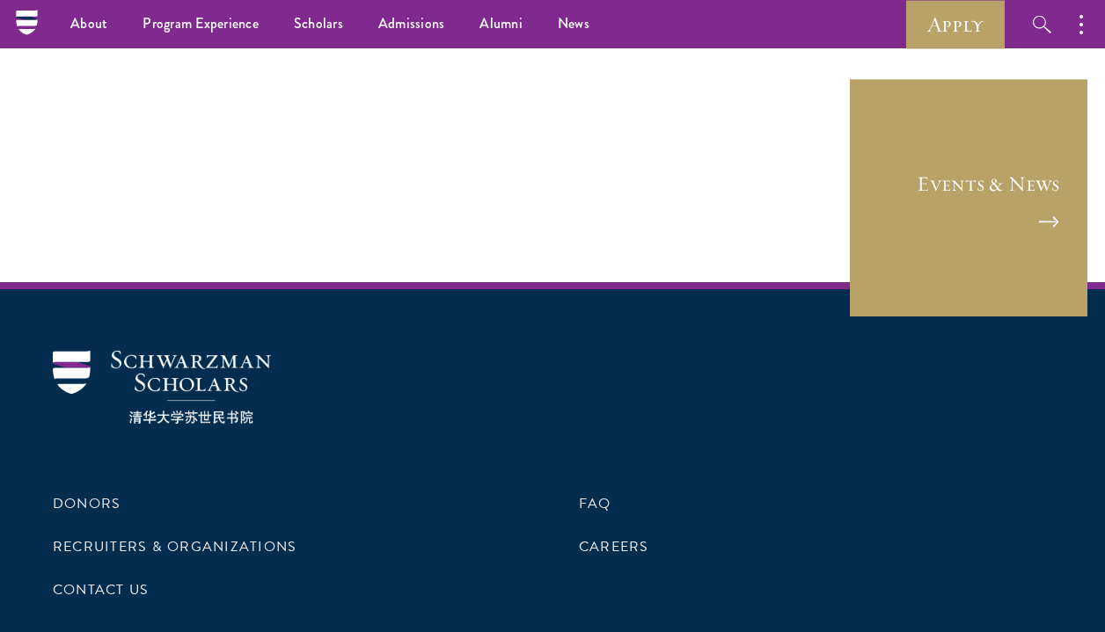
scroll to position [8987, 0]
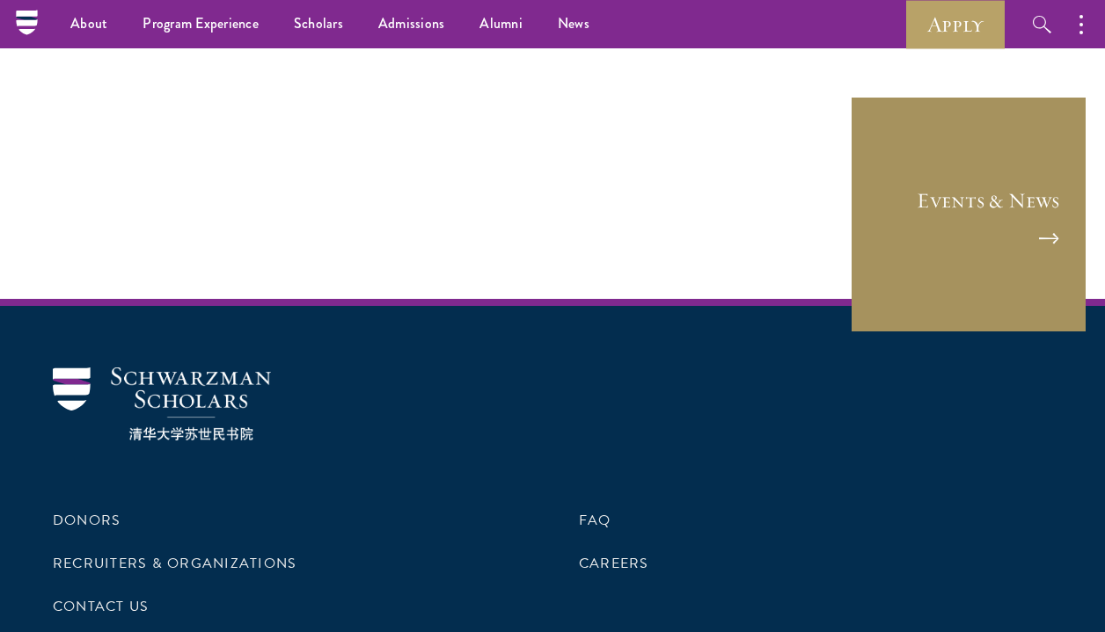
click at [1001, 177] on link "Events & News" at bounding box center [968, 214] width 237 height 237
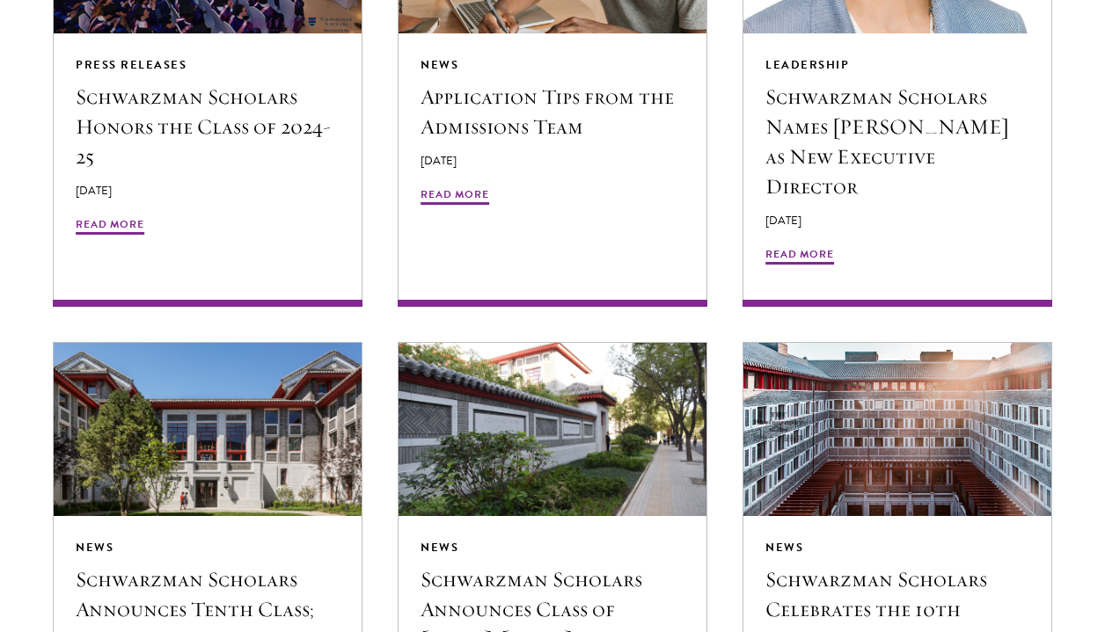
scroll to position [1653, 0]
